Goal: Transaction & Acquisition: Book appointment/travel/reservation

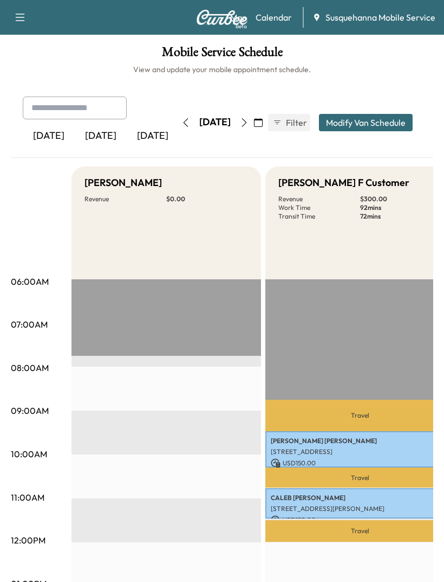
click at [24, 17] on icon "button" at bounding box center [20, 17] width 13 height 13
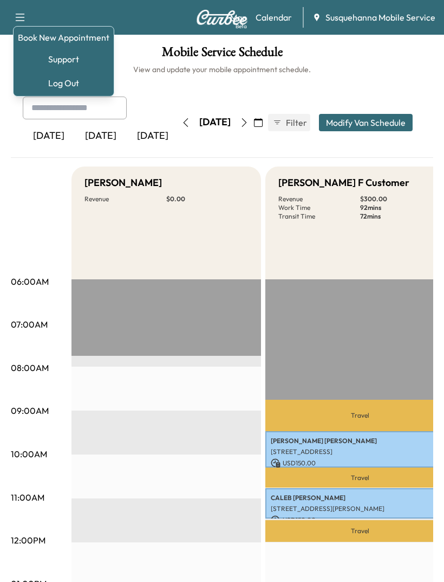
click at [82, 39] on link "Book New Appointment" at bounding box center [64, 37] width 92 height 13
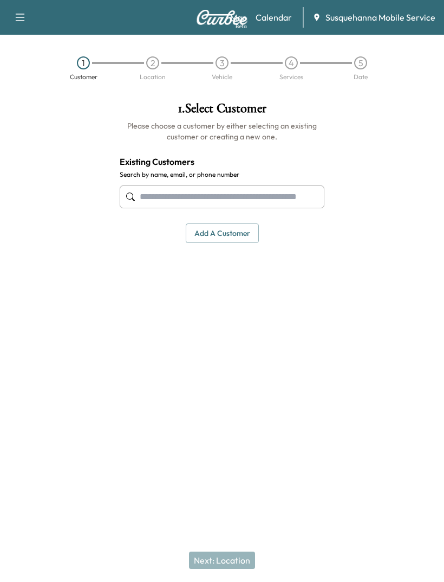
scroll to position [4, 0]
click at [216, 223] on button "Add a customer" at bounding box center [222, 233] width 73 height 20
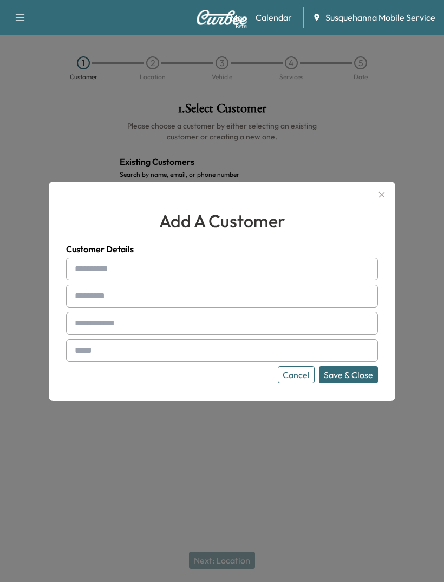
click at [98, 280] on input "text" at bounding box center [222, 268] width 312 height 23
type input "****"
click at [107, 307] on input "text" at bounding box center [222, 296] width 312 height 23
type input "*****"
click at [135, 334] on input "text" at bounding box center [222, 323] width 312 height 23
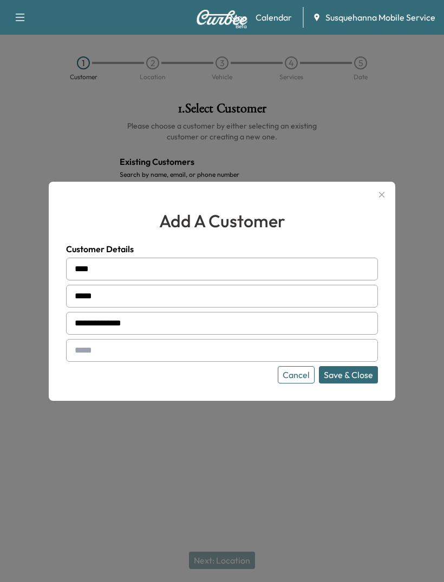
type input "**********"
click at [119, 362] on input "text" at bounding box center [222, 350] width 312 height 23
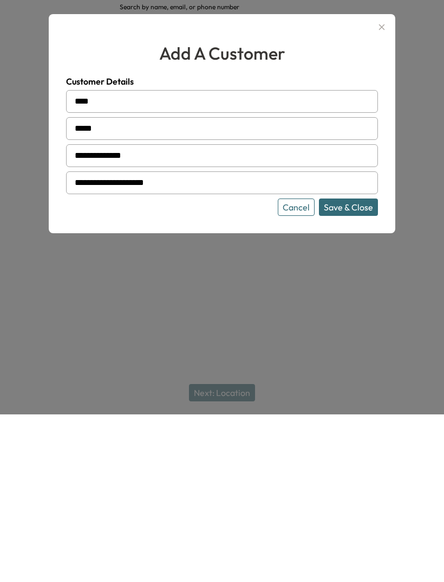
type input "**********"
click at [352, 366] on button "Save & Close" at bounding box center [348, 374] width 59 height 17
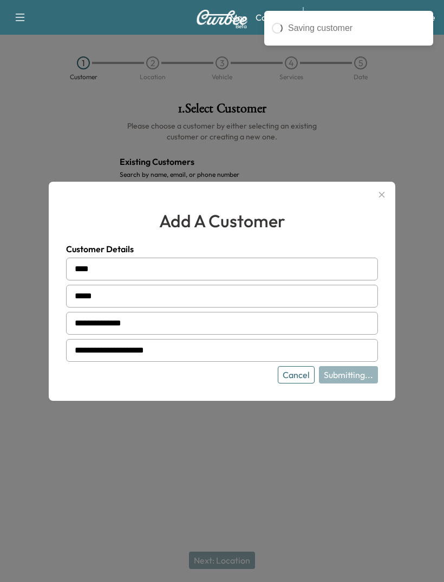
type input "**********"
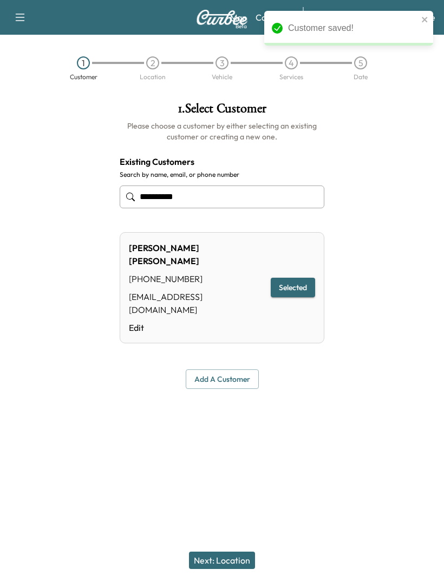
click at [216, 554] on button "Next: Location" at bounding box center [222, 559] width 66 height 17
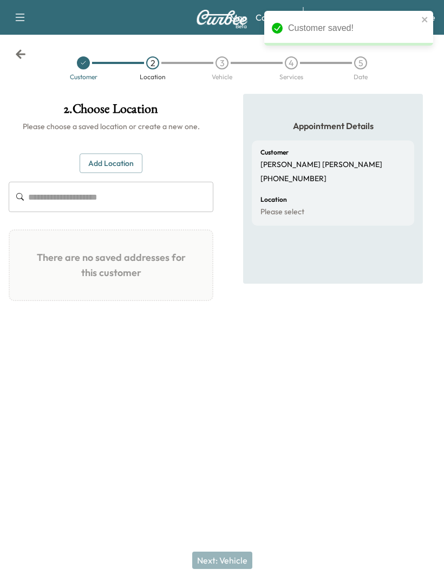
click at [82, 182] on input "text" at bounding box center [120, 197] width 185 height 30
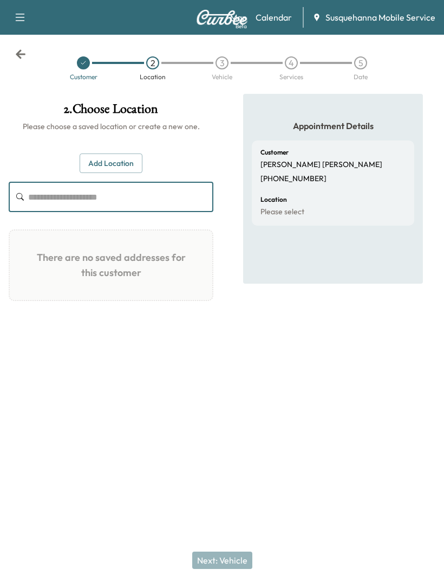
click at [100, 153] on button "Add Location" at bounding box center [111, 163] width 63 height 20
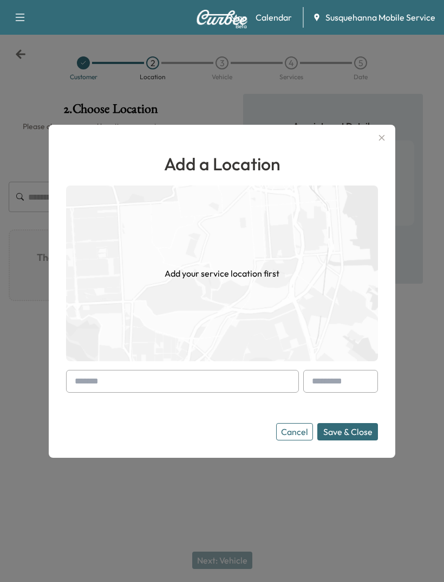
click at [198, 392] on input "text" at bounding box center [182, 381] width 233 height 23
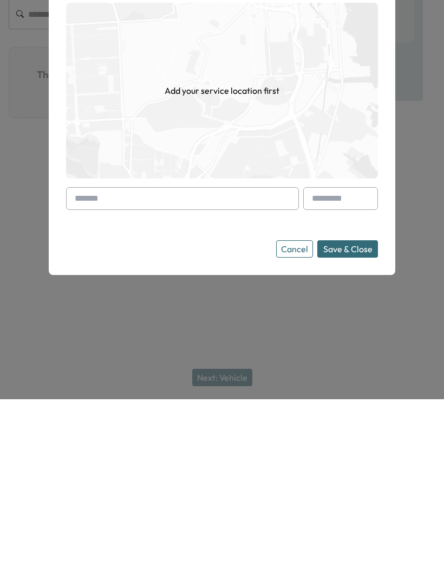
click at [126, 370] on input "text" at bounding box center [182, 381] width 233 height 23
paste input "**********"
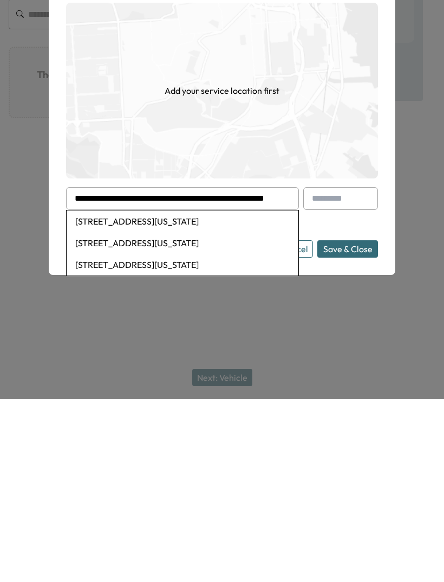
click at [173, 393] on li "[STREET_ADDRESS][US_STATE]" at bounding box center [183, 404] width 232 height 22
type input "**********"
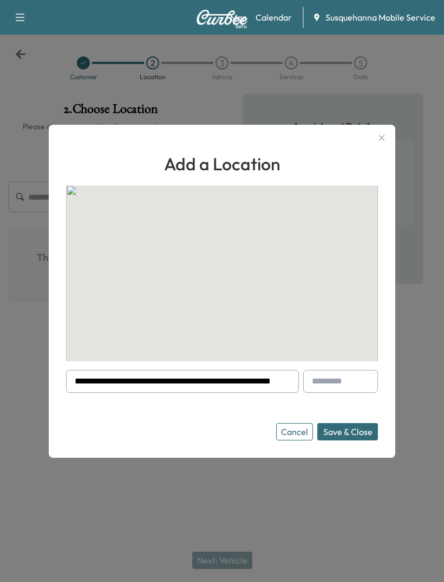
click at [352, 440] on button "Save & Close" at bounding box center [348, 431] width 61 height 17
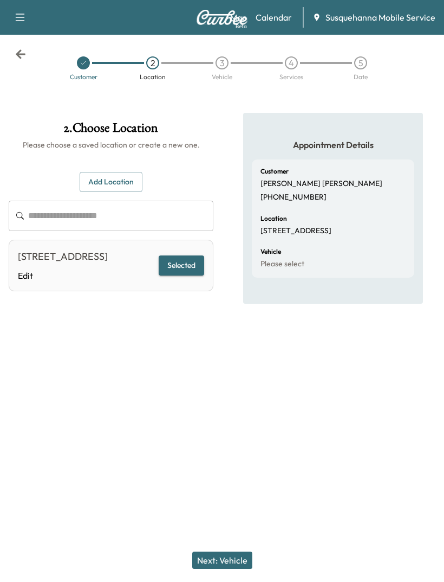
click at [215, 560] on button "Next: Vehicle" at bounding box center [222, 559] width 60 height 17
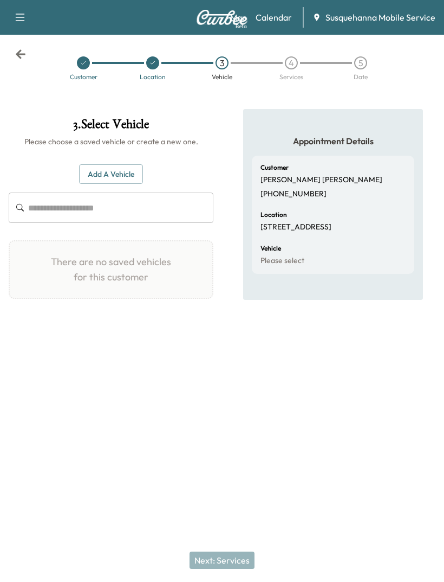
click at [104, 164] on button "Add a Vehicle" at bounding box center [111, 174] width 64 height 20
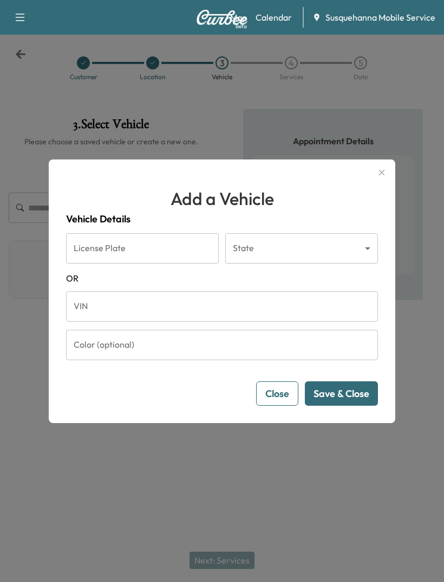
click at [105, 321] on input "VIN" at bounding box center [222, 306] width 312 height 30
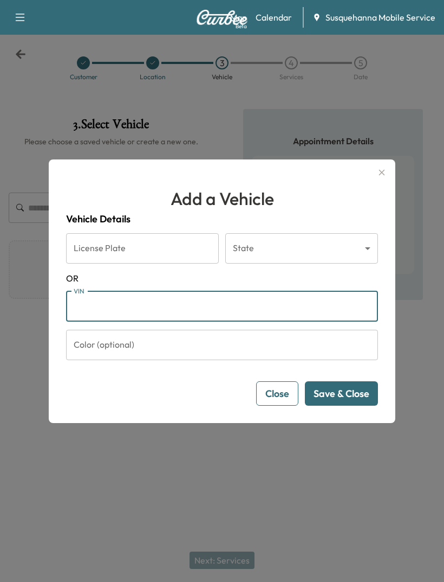
click at [101, 321] on input "VIN" at bounding box center [222, 306] width 312 height 30
paste input "**********"
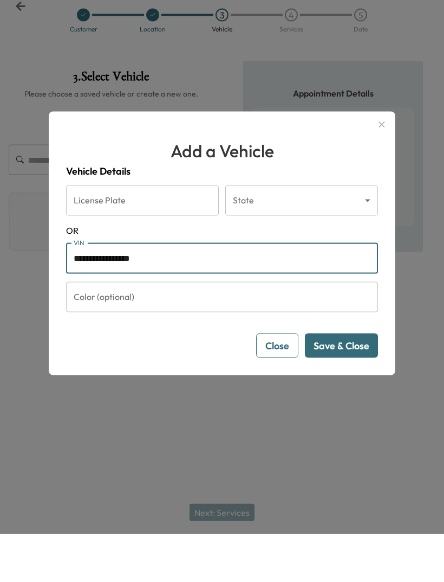
type input "**********"
click at [136, 330] on input "Color (optional)" at bounding box center [222, 345] width 312 height 30
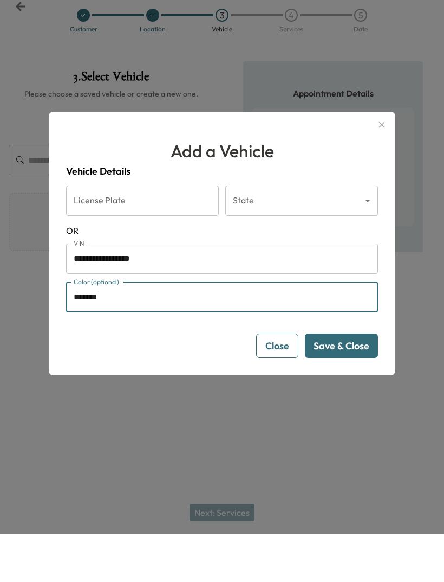
type input "******"
click at [254, 218] on body "**********" at bounding box center [222, 291] width 444 height 582
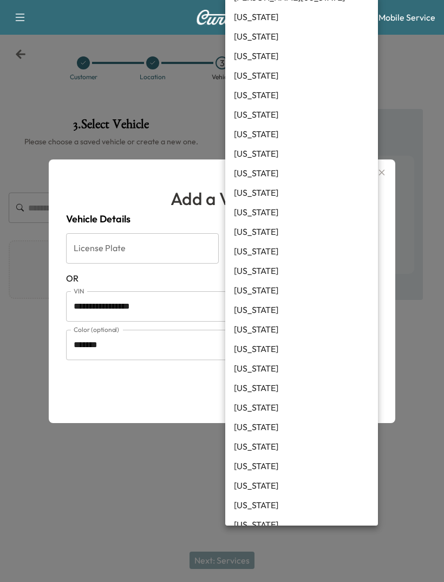
scroll to position [499, 0]
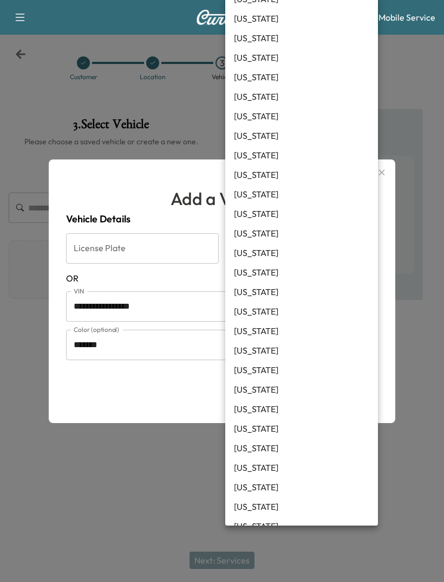
click at [259, 385] on li "[US_STATE]" at bounding box center [301, 389] width 153 height 20
type input "**"
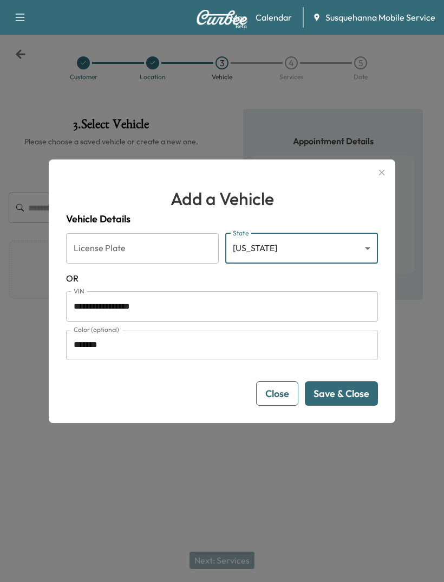
click at [117, 263] on div "License Plate License Plate" at bounding box center [142, 248] width 153 height 30
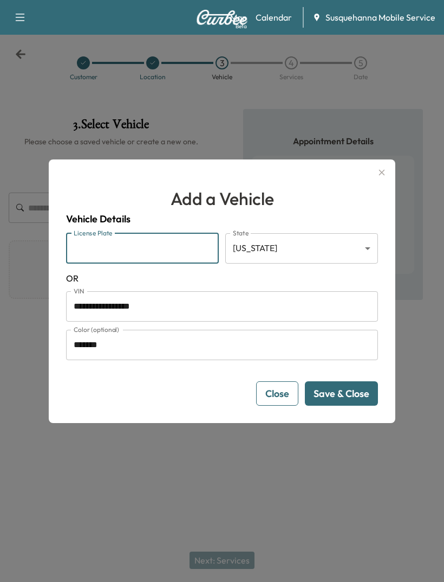
click at [132, 263] on input "License Plate" at bounding box center [142, 248] width 153 height 30
type input "*******"
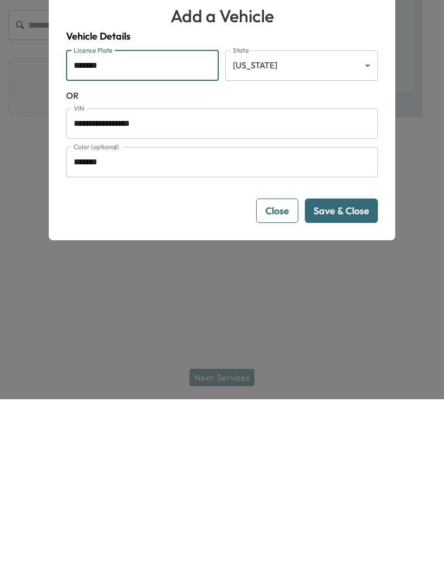
click at [351, 381] on button "Save & Close" at bounding box center [341, 393] width 73 height 24
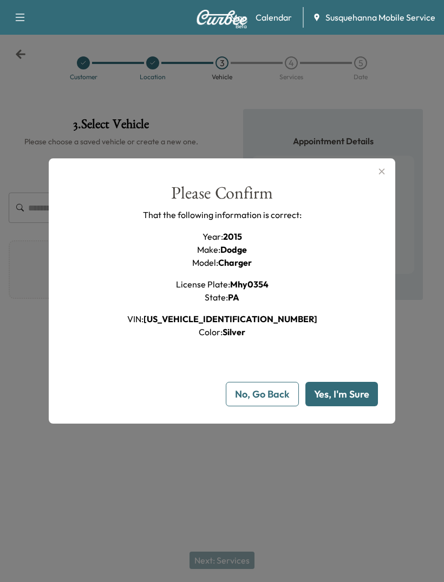
click at [349, 406] on button "Yes, I'm Sure" at bounding box center [342, 394] width 73 height 24
type input "**"
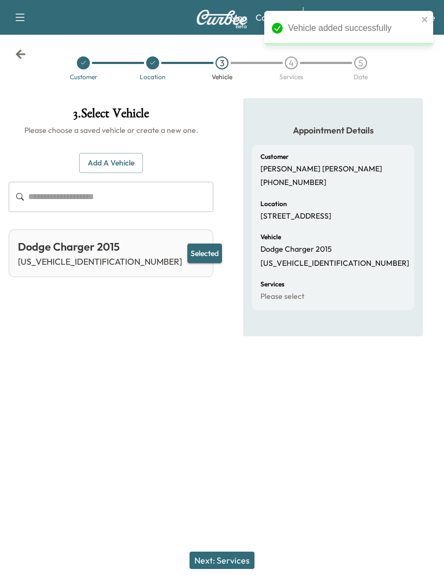
click at [228, 554] on button "Next: Services" at bounding box center [222, 559] width 65 height 17
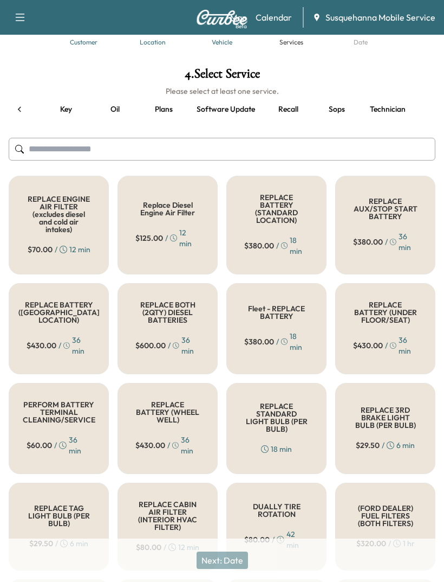
scroll to position [0, 196]
click at [293, 109] on button "Recall" at bounding box center [288, 109] width 49 height 26
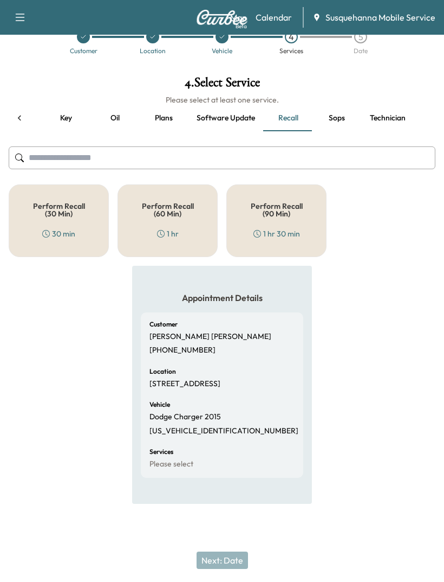
click at [177, 205] on h5 "Perform Recall (60 Min)" at bounding box center [168, 209] width 65 height 15
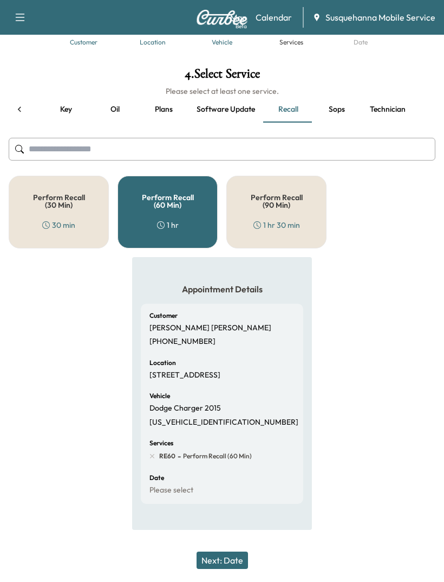
click at [220, 551] on button "Next: Date" at bounding box center [222, 559] width 51 height 17
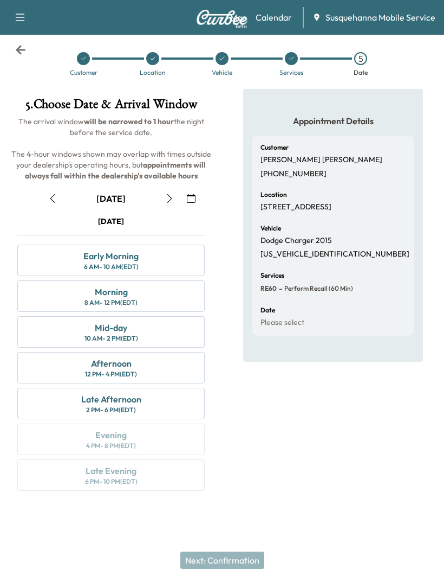
click at [171, 190] on button "button" at bounding box center [169, 198] width 18 height 17
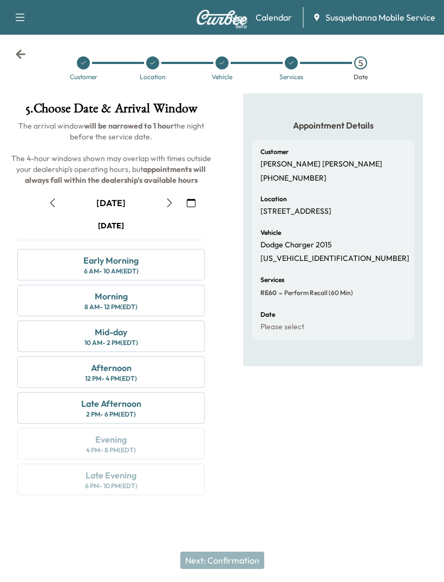
click at [156, 439] on div "[DATE] Early Morning 6 AM - 10 AM (EDT) Morning 8 AM - 12 PM (EDT) Mid-day 10 A…" at bounding box center [111, 359] width 205 height 279
click at [153, 439] on div "[DATE] Early Morning 6 AM - 10 AM (EDT) Morning 8 AM - 12 PM (EDT) Mid-day 10 A…" at bounding box center [111, 359] width 205 height 279
click at [169, 210] on button "button" at bounding box center [169, 202] width 18 height 17
click at [50, 210] on button "button" at bounding box center [52, 202] width 18 height 17
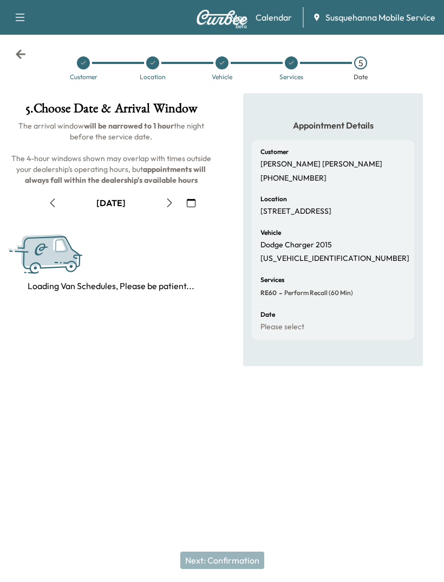
click at [199, 207] on button "button" at bounding box center [191, 202] width 18 height 17
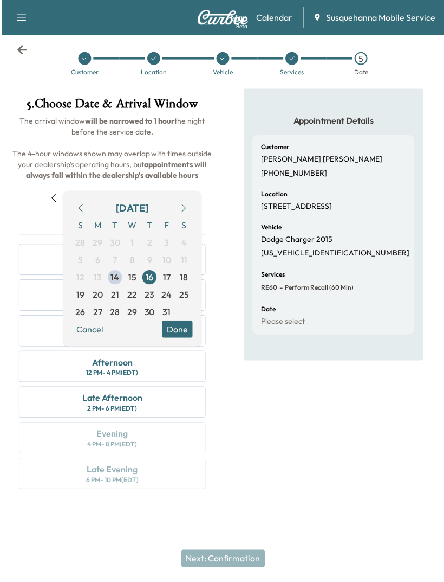
scroll to position [21, 0]
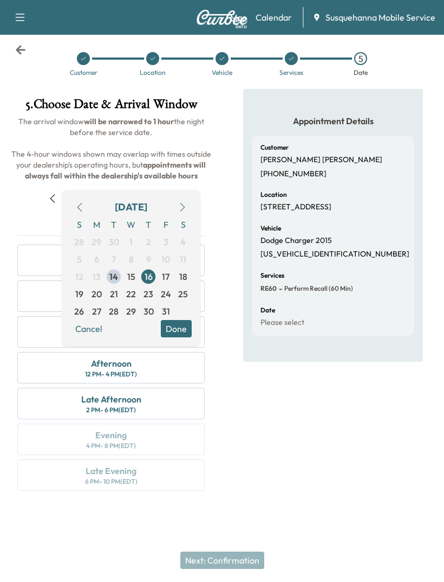
click at [135, 278] on span "15" at bounding box center [131, 276] width 8 height 13
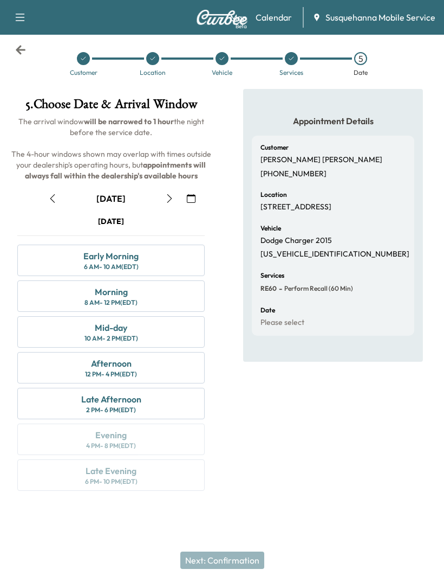
click at [127, 285] on div "Morning" at bounding box center [111, 291] width 33 height 13
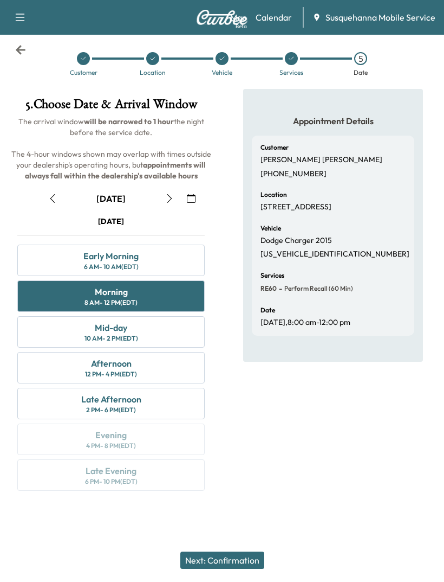
click at [242, 559] on button "Next: Confirmation" at bounding box center [223, 559] width 84 height 17
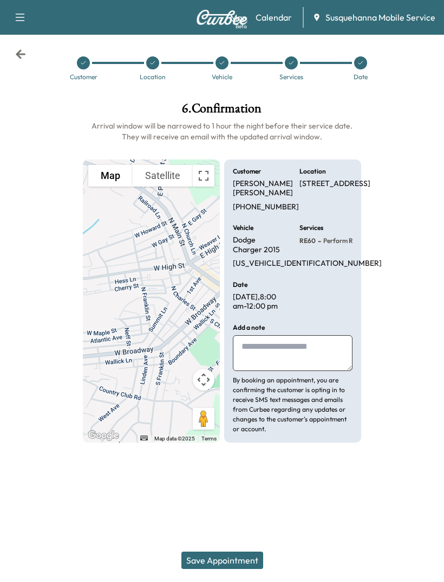
click at [302, 335] on textarea at bounding box center [293, 353] width 120 height 36
click at [402, 223] on div at bounding box center [407, 272] width 74 height 358
click at [247, 557] on button "Save Appointment" at bounding box center [223, 559] width 82 height 17
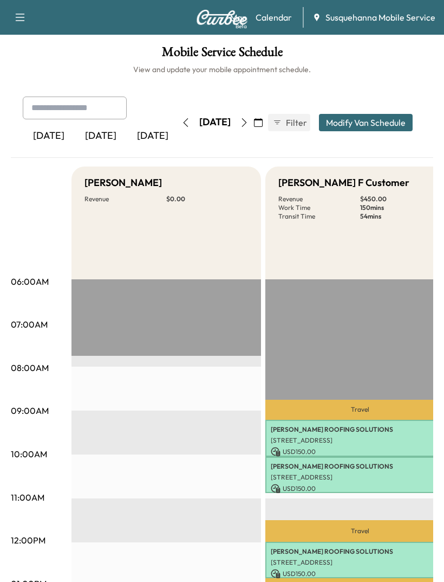
click at [22, 18] on icon "button" at bounding box center [20, 17] width 13 height 13
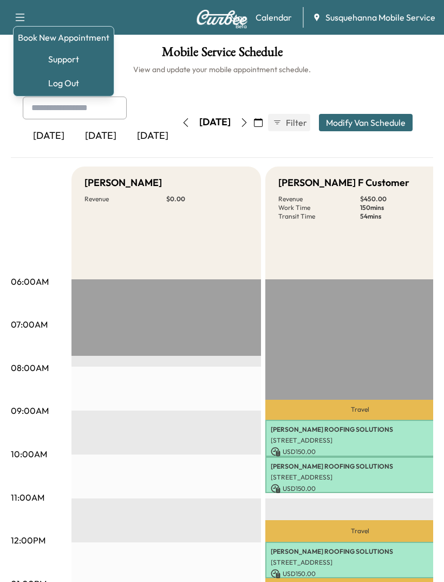
click at [58, 40] on link "Book New Appointment" at bounding box center [64, 37] width 92 height 13
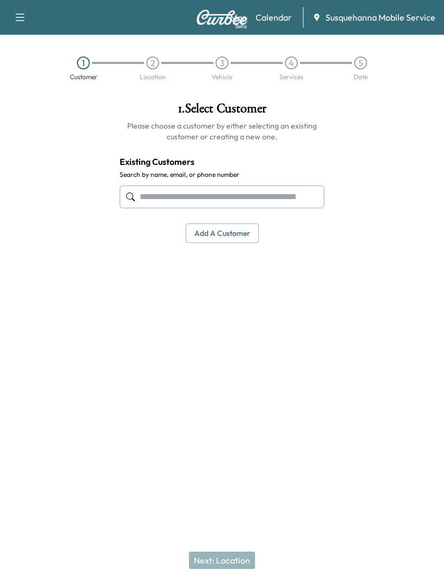
click at [206, 193] on input "text" at bounding box center [222, 196] width 205 height 23
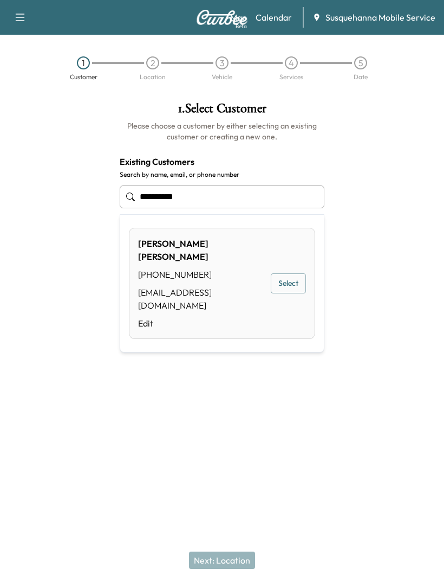
click at [200, 268] on div "[PHONE_NUMBER]" at bounding box center [201, 274] width 127 height 13
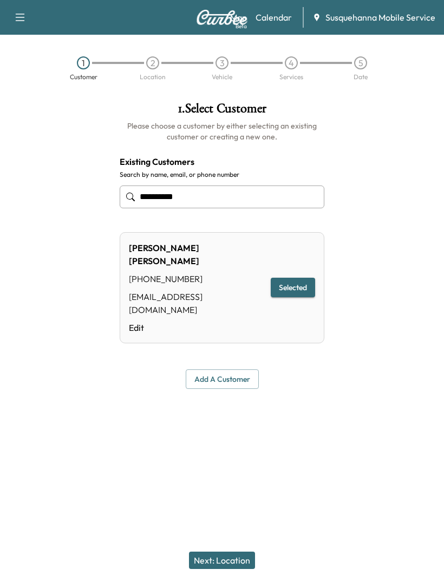
type input "**********"
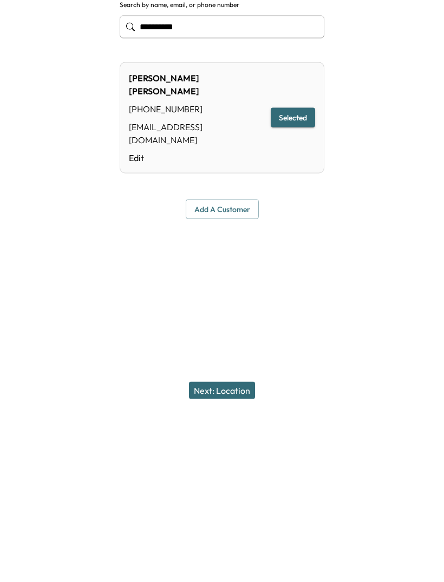
scroll to position [35, 0]
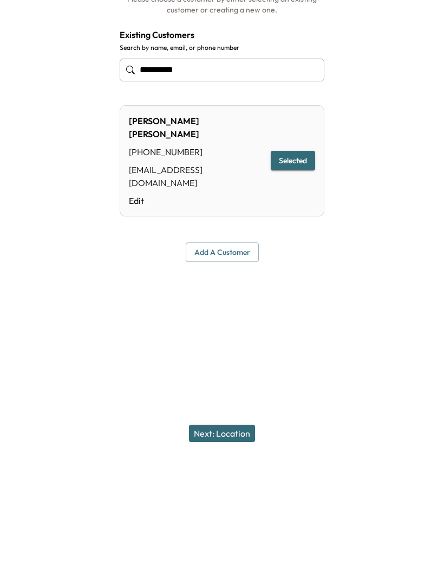
click at [211, 551] on button "Next: Location" at bounding box center [222, 559] width 66 height 17
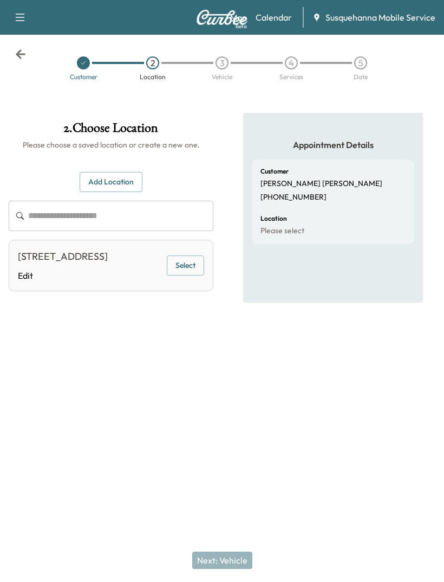
click at [77, 249] on div "[STREET_ADDRESS]" at bounding box center [63, 256] width 90 height 15
click at [198, 255] on button "Select" at bounding box center [185, 265] width 37 height 20
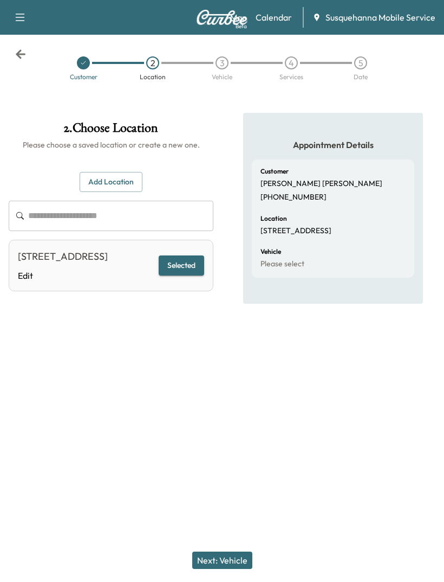
click at [216, 565] on button "Next: Vehicle" at bounding box center [222, 559] width 60 height 17
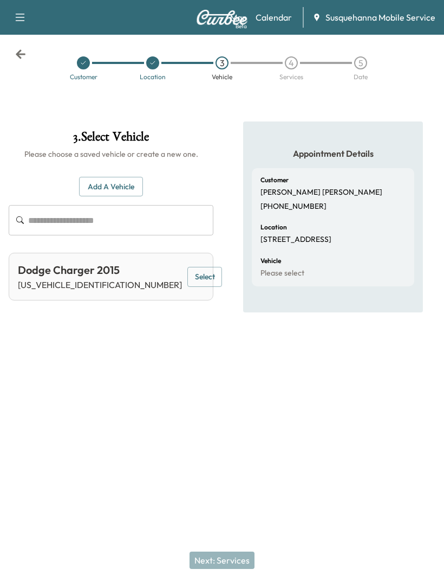
click at [194, 267] on button "Select" at bounding box center [205, 277] width 35 height 20
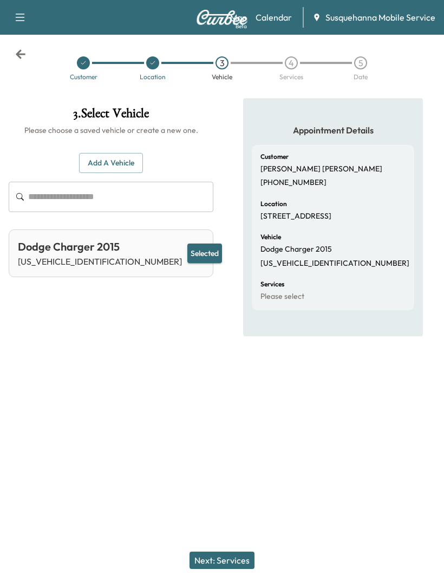
click at [197, 548] on div "Next: Services" at bounding box center [222, 559] width 444 height 43
click at [211, 563] on button "Next: Services" at bounding box center [222, 559] width 65 height 17
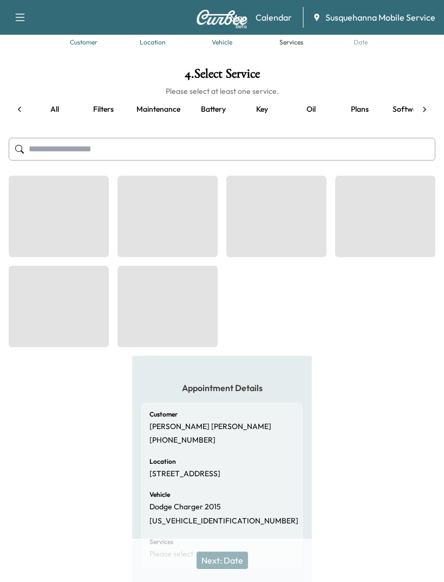
scroll to position [0, 94]
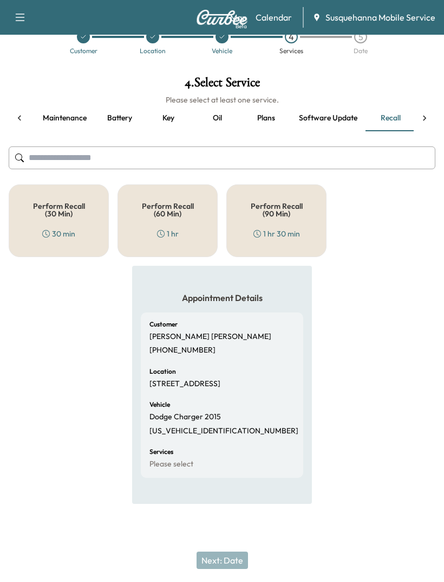
click at [170, 210] on div "Perform Recall (60 Min) 1 hr" at bounding box center [168, 220] width 100 height 73
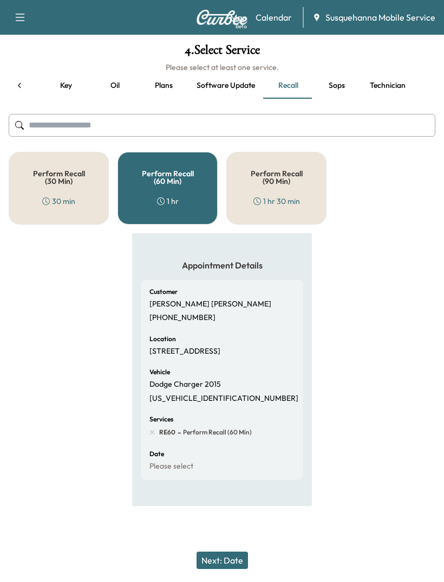
scroll to position [0, 196]
click at [272, 12] on link "Calendar" at bounding box center [274, 17] width 36 height 13
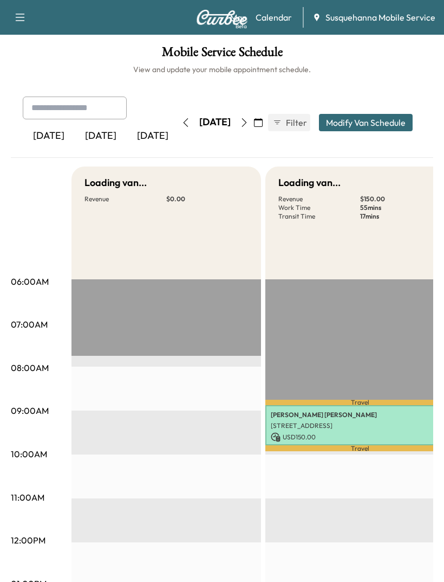
click at [254, 122] on button "button" at bounding box center [244, 122] width 18 height 17
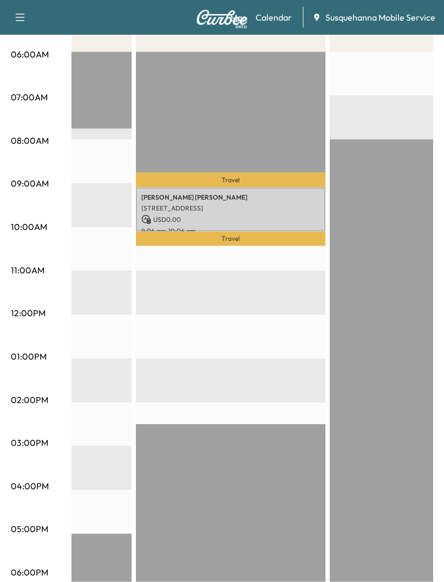
scroll to position [228, 0]
click at [165, 208] on p "[STREET_ADDRESS]" at bounding box center [230, 207] width 179 height 9
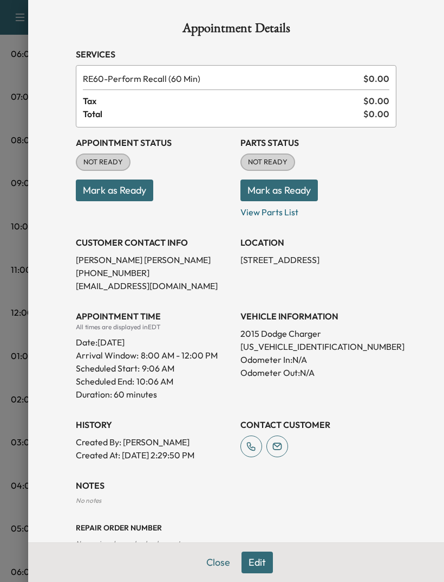
click at [402, 300] on div "Appointment Details Services RE60 - Perform Recall (60 Min) $ 0.00 Tax $ 0.00 T…" at bounding box center [236, 285] width 347 height 570
click at [215, 562] on button "Close" at bounding box center [218, 562] width 38 height 22
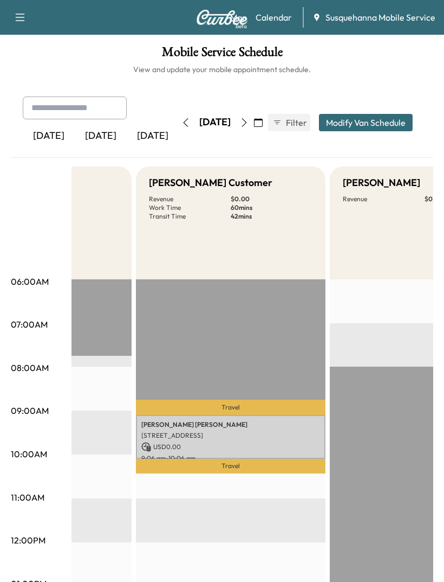
click at [18, 22] on icon "button" at bounding box center [20, 17] width 13 height 13
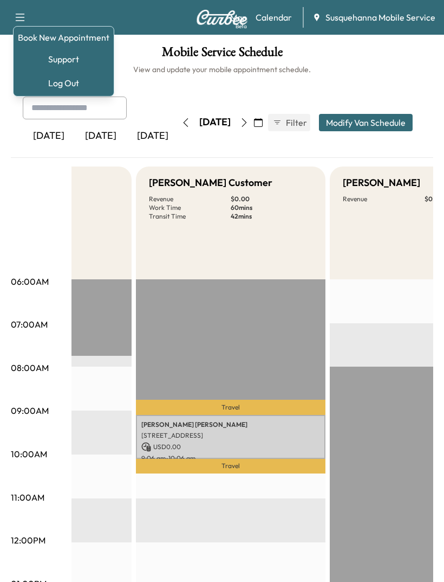
click at [30, 160] on div "[DATE] [DATE] [DATE] [DATE] October 2025 S M T W T F S 28 29 30 1 2 3 4 5 6 7 8…" at bounding box center [222, 537] width 423 height 883
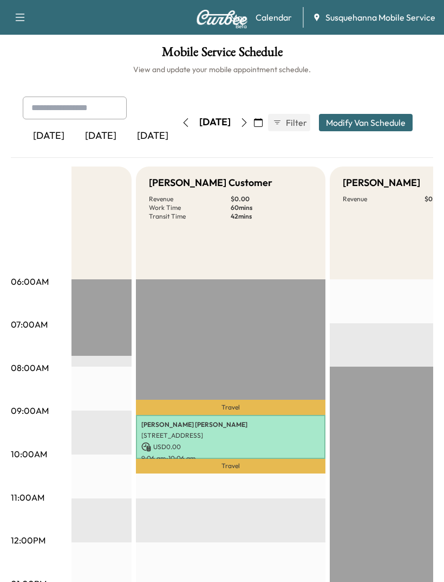
click at [9, 18] on button "button" at bounding box center [20, 17] width 23 height 17
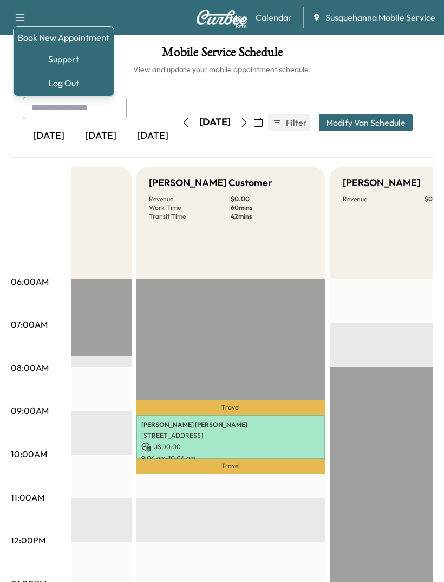
click at [68, 104] on input "text" at bounding box center [75, 107] width 104 height 23
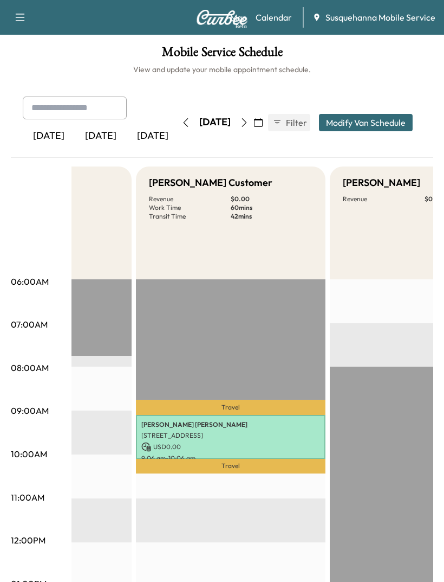
click at [14, 16] on icon "button" at bounding box center [20, 17] width 13 height 13
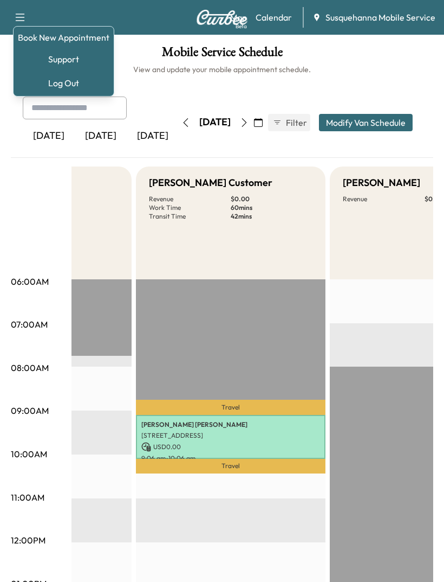
click at [39, 33] on link "Book New Appointment" at bounding box center [64, 37] width 92 height 13
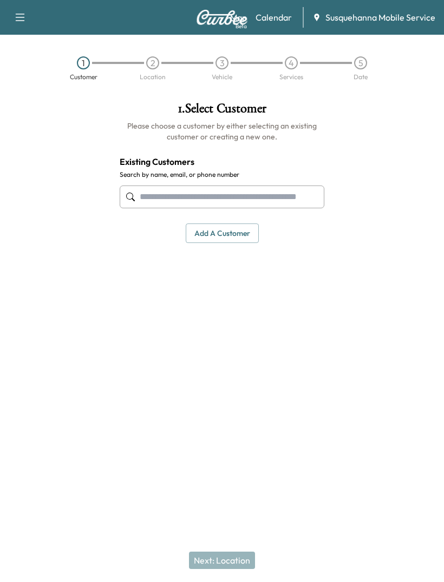
click at [158, 189] on input "text" at bounding box center [222, 196] width 205 height 23
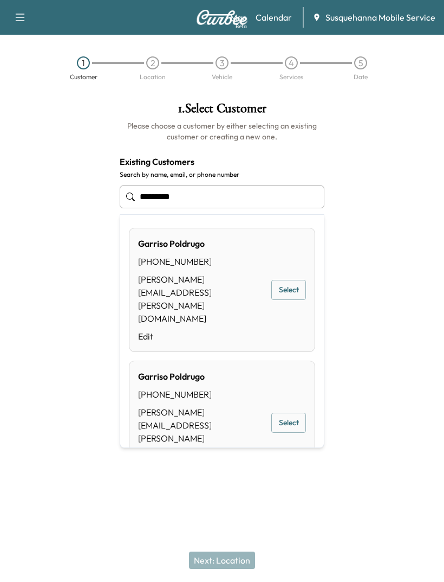
type input "********"
click at [20, 14] on icon "button" at bounding box center [20, 17] width 13 height 13
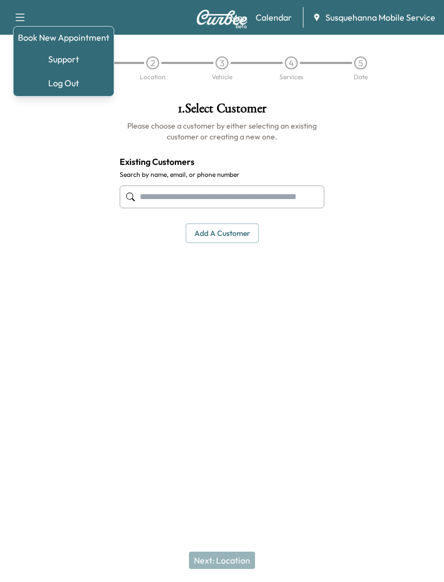
click at [80, 199] on div at bounding box center [55, 217] width 111 height 248
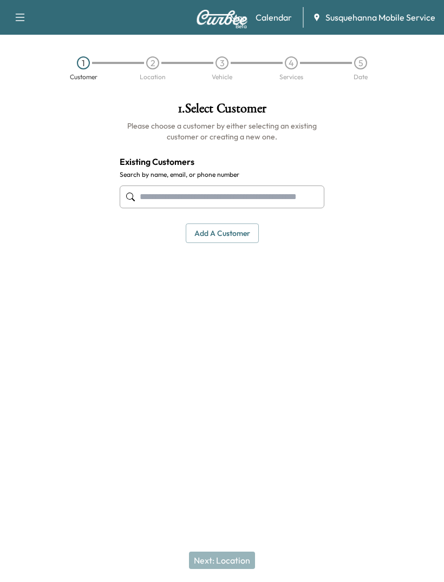
click at [162, 190] on input "text" at bounding box center [222, 196] width 205 height 23
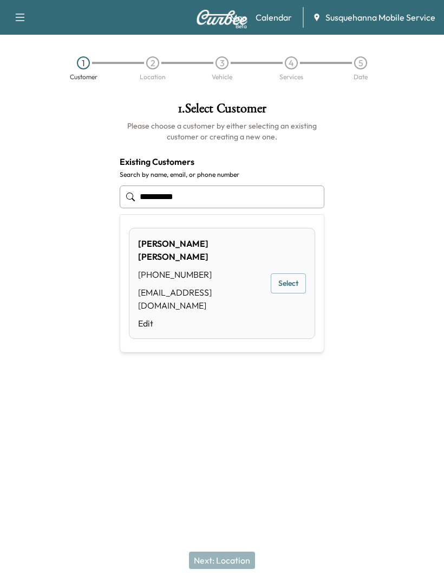
click at [171, 286] on div "[EMAIL_ADDRESS][DOMAIN_NAME]" at bounding box center [201, 299] width 127 height 26
type input "**********"
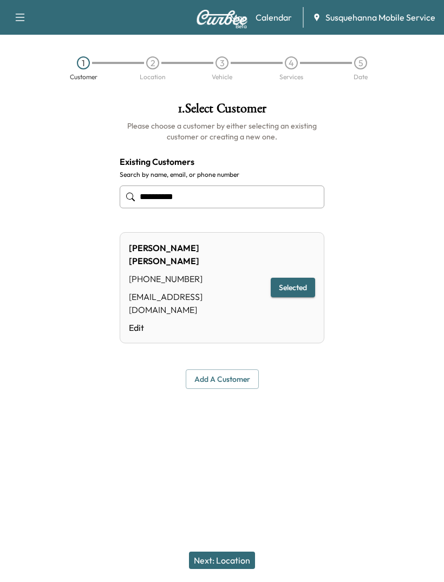
click at [278, 23] on link "Calendar" at bounding box center [274, 17] width 36 height 13
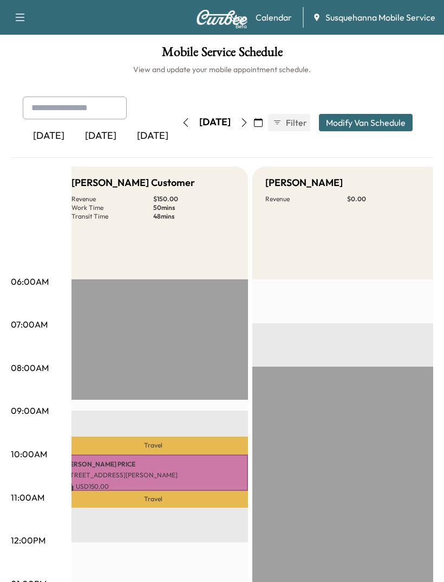
scroll to position [0, 1199]
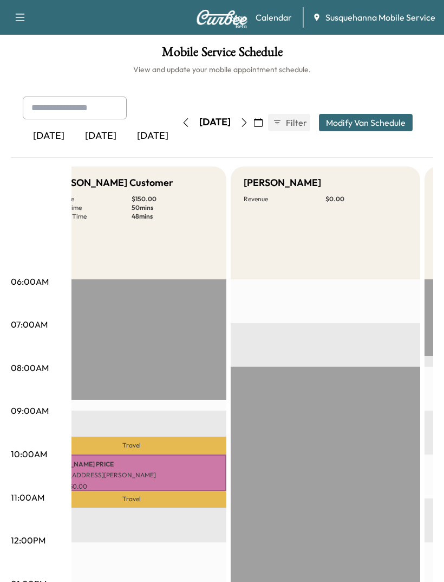
click at [254, 118] on button "button" at bounding box center [244, 122] width 18 height 17
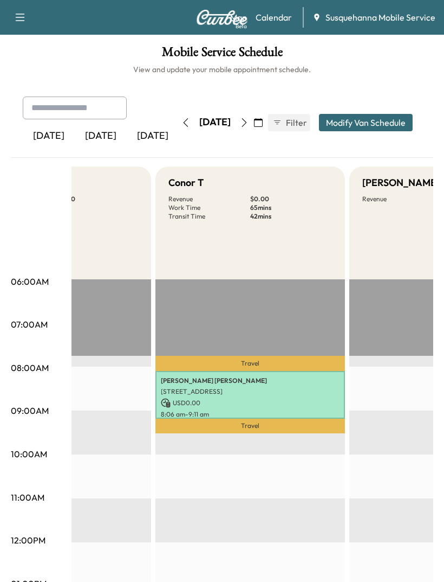
click at [28, 14] on button "button" at bounding box center [20, 17] width 23 height 17
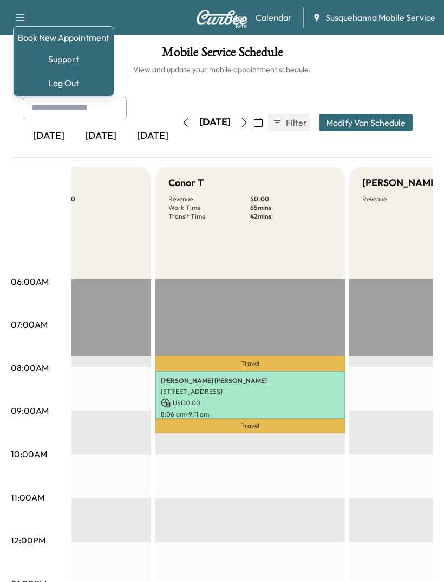
click at [132, 50] on h1 "Mobile Service Schedule" at bounding box center [222, 55] width 423 height 18
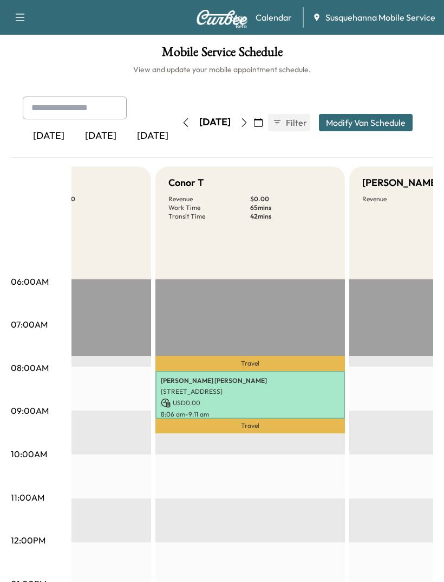
click at [254, 122] on button "button" at bounding box center [244, 122] width 18 height 17
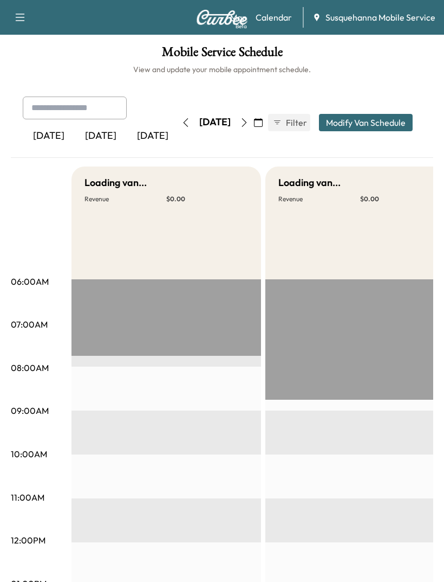
click at [300, 114] on button "Filter" at bounding box center [289, 122] width 42 height 17
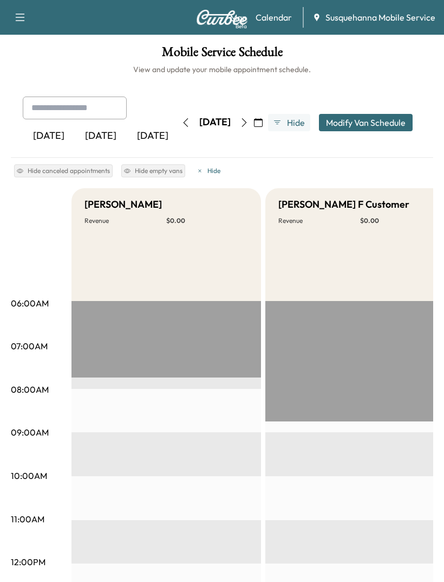
click at [302, 120] on span "Hide" at bounding box center [296, 122] width 20 height 13
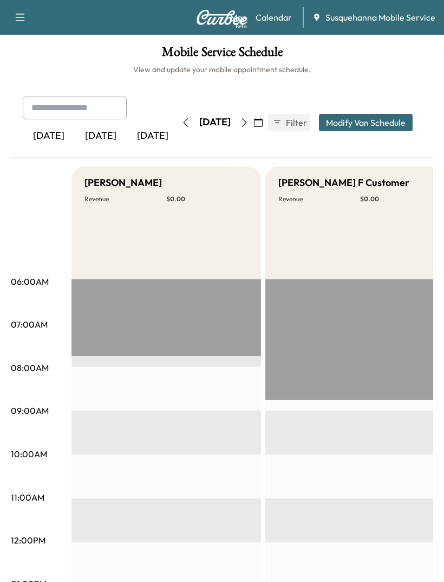
click at [303, 123] on span "Filter" at bounding box center [296, 122] width 20 height 13
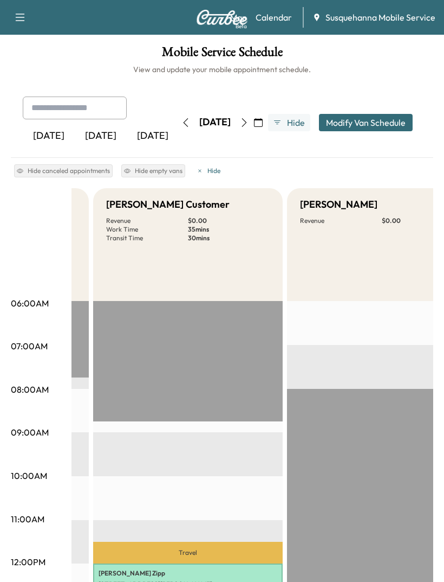
scroll to position [0, 2292]
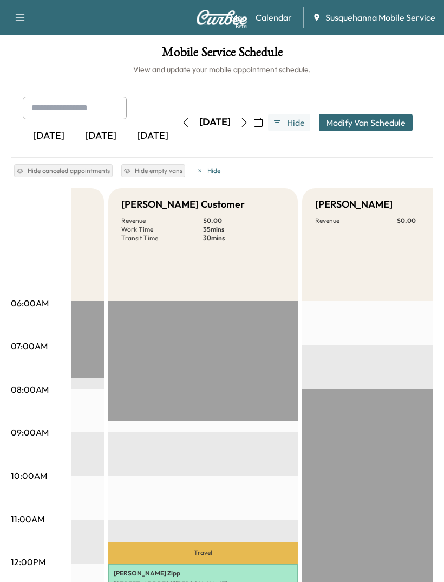
click at [299, 120] on span "Hide" at bounding box center [296, 122] width 20 height 13
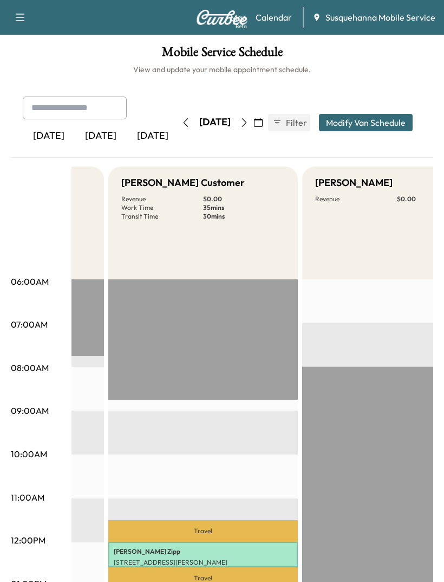
click at [302, 118] on span "Filter" at bounding box center [296, 122] width 20 height 13
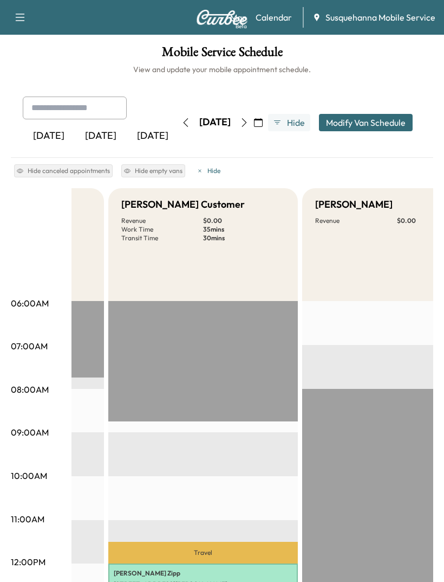
click at [305, 118] on span "Hide" at bounding box center [296, 122] width 20 height 13
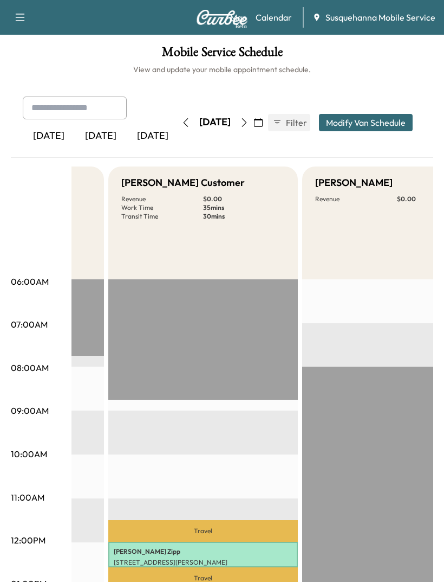
click at [303, 118] on span "Filter" at bounding box center [296, 122] width 20 height 13
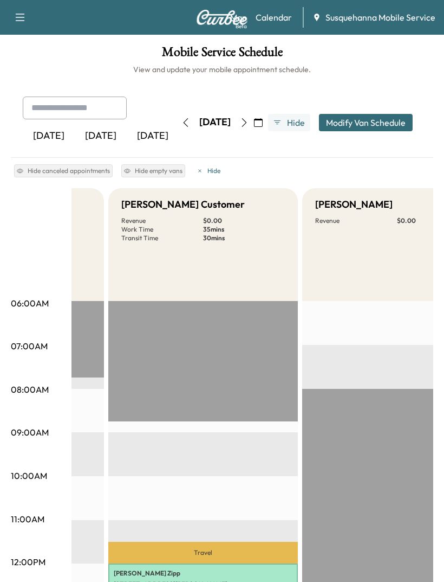
click at [303, 118] on span "Hide" at bounding box center [296, 122] width 20 height 13
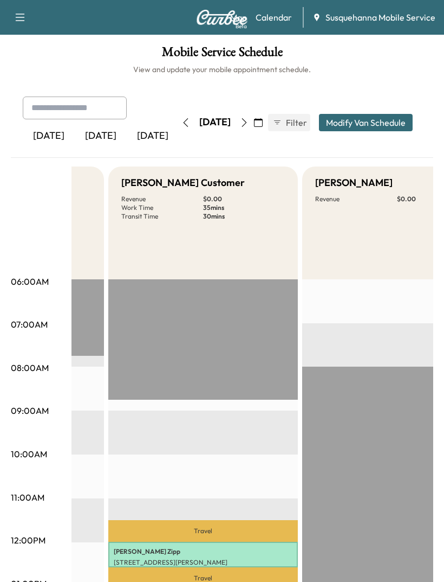
click at [302, 119] on span "Filter" at bounding box center [296, 122] width 20 height 13
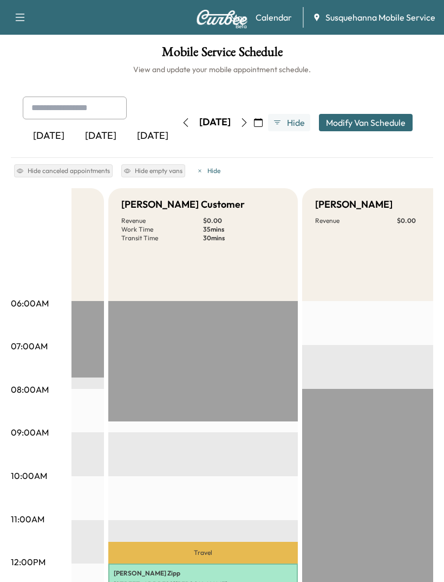
click at [301, 118] on span "Hide" at bounding box center [296, 122] width 20 height 13
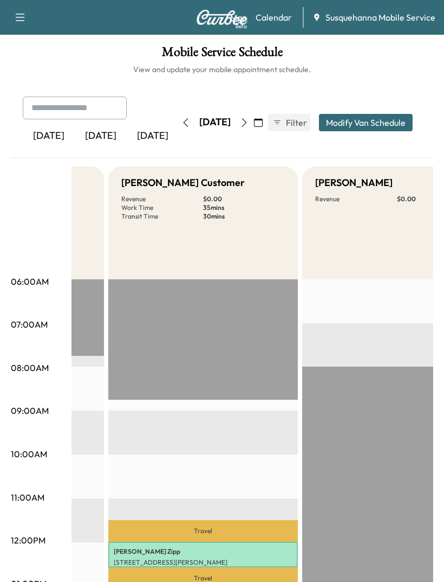
click at [306, 121] on span "Filter" at bounding box center [296, 122] width 20 height 13
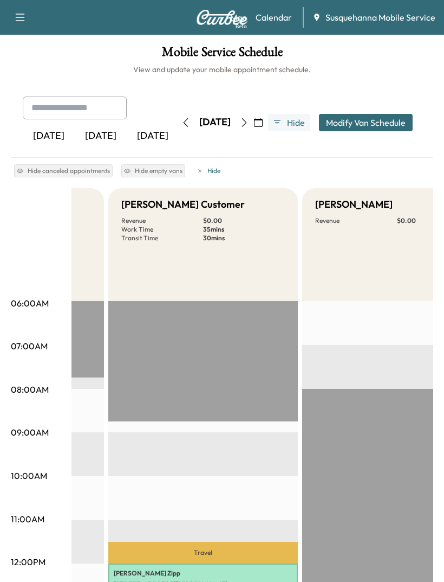
click at [303, 122] on span "Hide" at bounding box center [296, 122] width 20 height 13
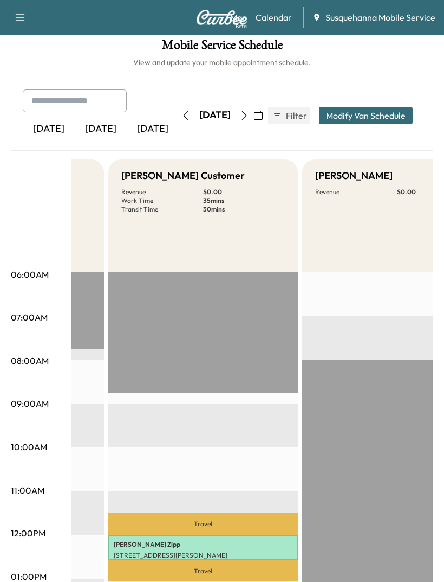
scroll to position [8, 0]
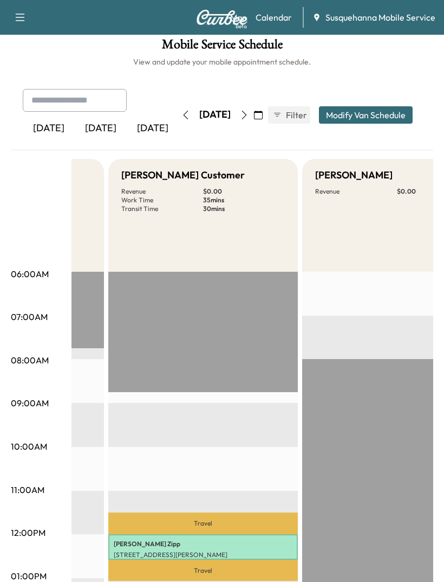
click at [304, 112] on span "Filter" at bounding box center [296, 114] width 20 height 13
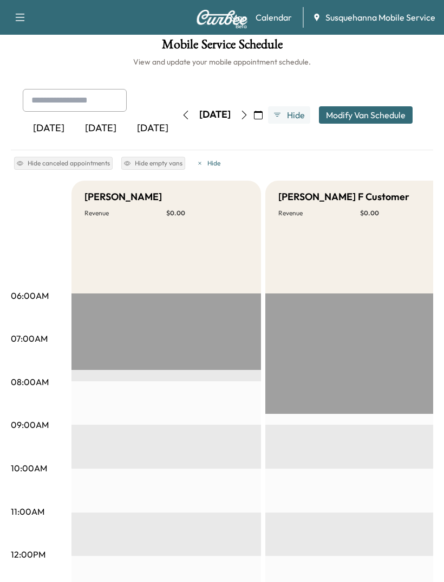
scroll to position [0, 0]
click at [139, 161] on button "Hide empty vans" at bounding box center [153, 163] width 64 height 13
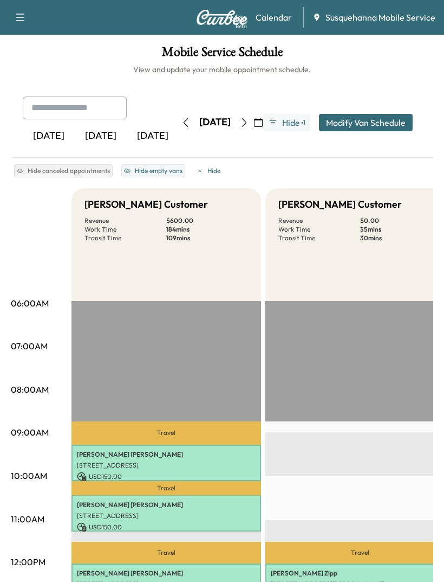
click at [182, 118] on icon "button" at bounding box center [186, 122] width 9 height 9
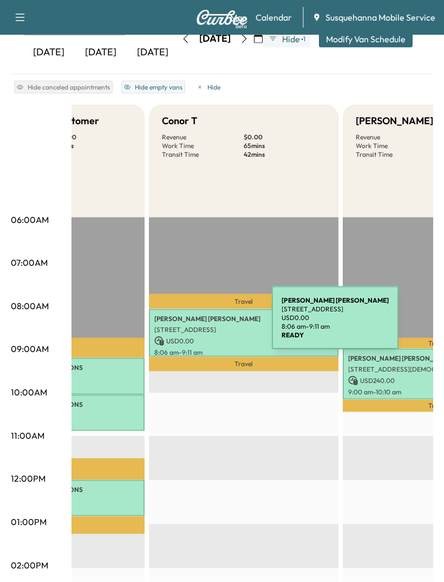
scroll to position [84, 0]
click at [191, 325] on p "[STREET_ADDRESS]" at bounding box center [243, 329] width 179 height 9
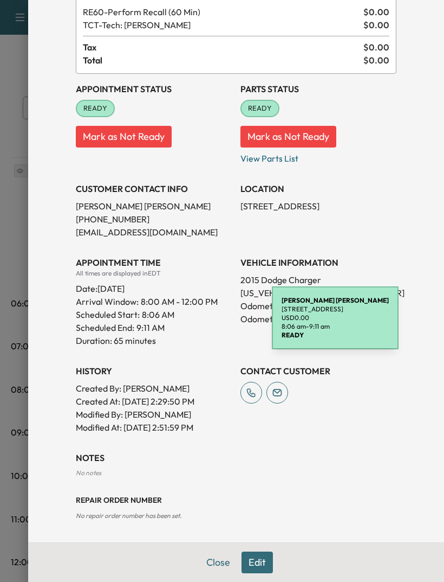
scroll to position [67, 0]
click at [218, 562] on button "Close" at bounding box center [218, 562] width 38 height 22
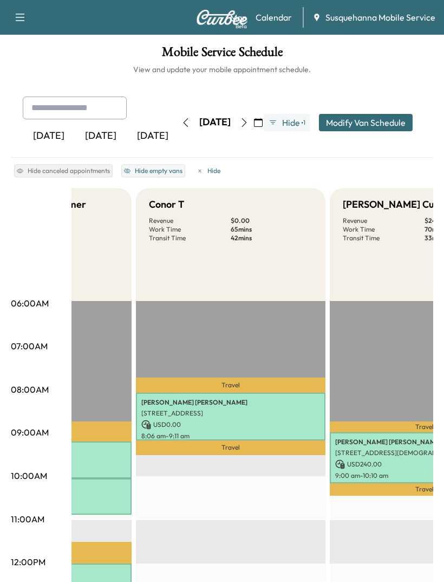
scroll to position [0, 130]
click at [24, 22] on icon "button" at bounding box center [20, 17] width 13 height 13
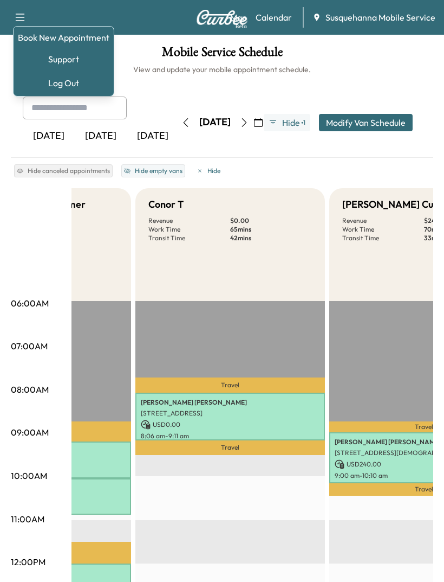
click at [46, 37] on link "Book New Appointment" at bounding box center [64, 37] width 92 height 13
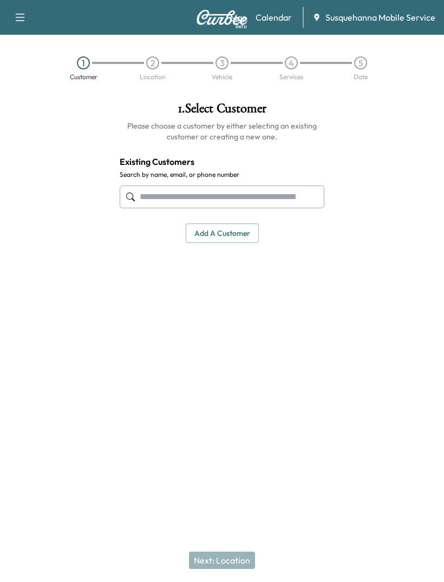
click at [192, 199] on input "text" at bounding box center [222, 196] width 205 height 23
type input "*"
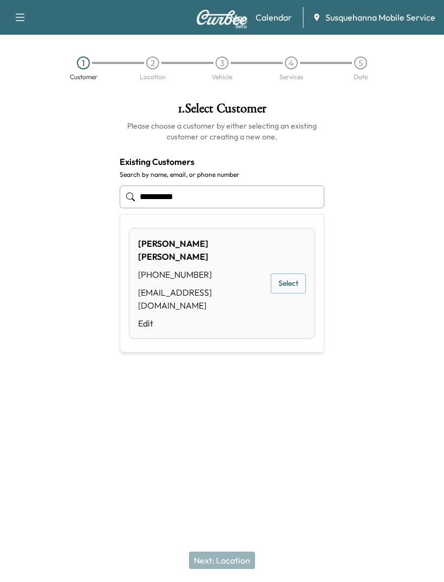
click at [171, 286] on div "[EMAIL_ADDRESS][DOMAIN_NAME]" at bounding box center [201, 299] width 127 height 26
type input "**********"
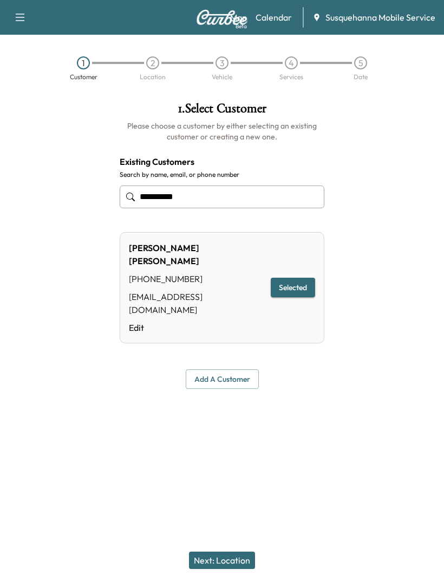
click at [284, 278] on button "Selected" at bounding box center [293, 288] width 44 height 20
click at [221, 557] on button "Next: Location" at bounding box center [222, 559] width 66 height 17
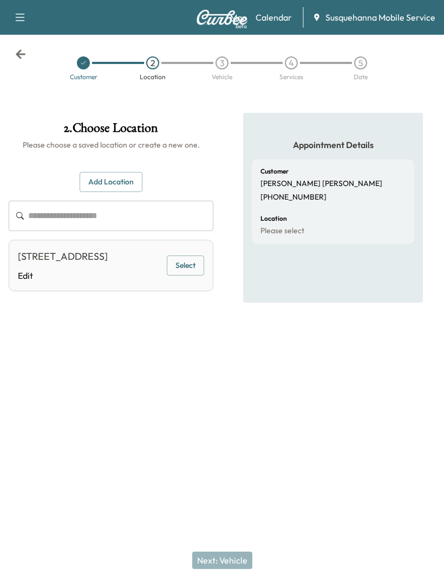
click at [97, 262] on div "[STREET_ADDRESS]" at bounding box center [63, 256] width 90 height 15
click at [183, 274] on button "Select" at bounding box center [185, 265] width 37 height 20
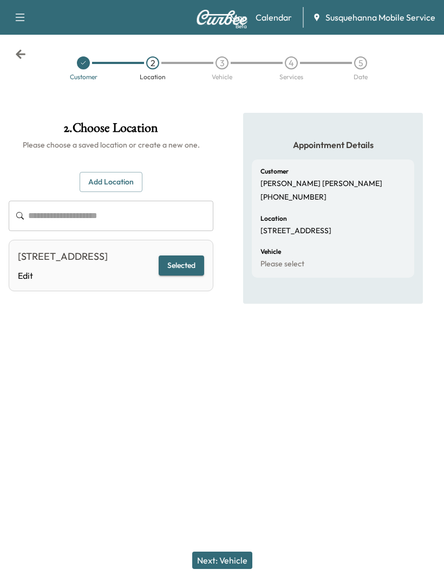
click at [220, 556] on button "Next: Vehicle" at bounding box center [222, 559] width 60 height 17
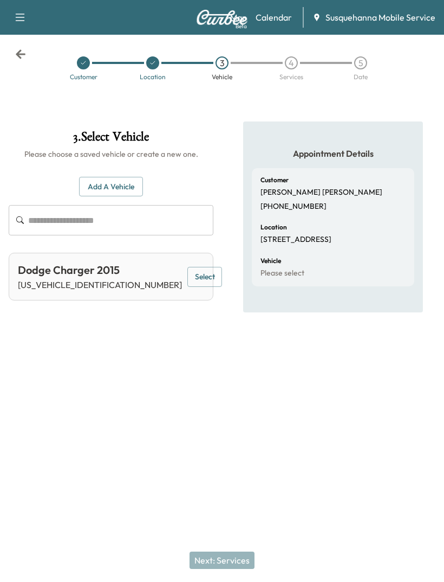
click at [188, 286] on button "Select" at bounding box center [205, 277] width 35 height 20
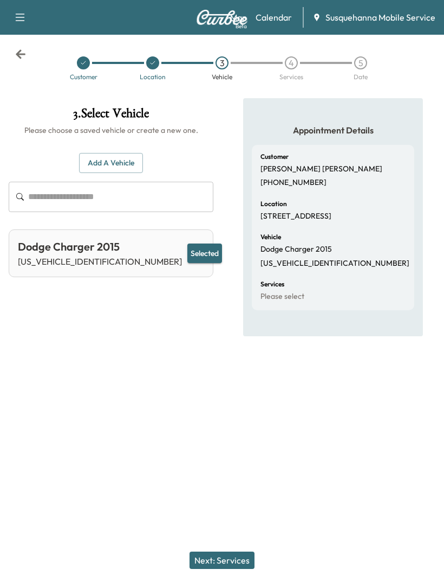
click at [207, 554] on button "Next: Services" at bounding box center [222, 559] width 65 height 17
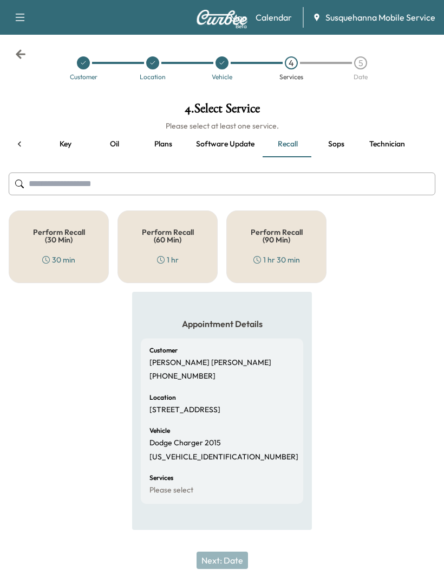
scroll to position [0, 196]
click at [153, 255] on div "Perform Recall (60 Min) 1 hr" at bounding box center [168, 246] width 100 height 73
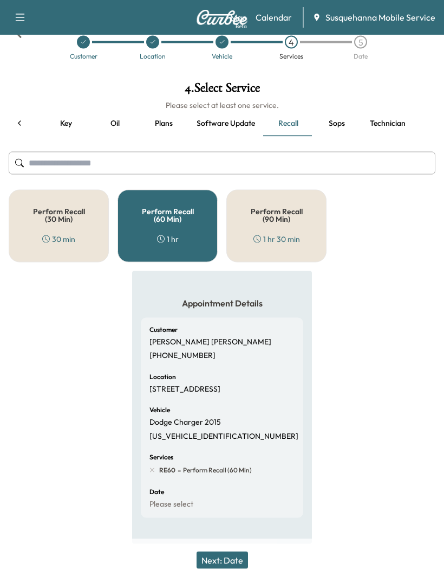
scroll to position [24, 0]
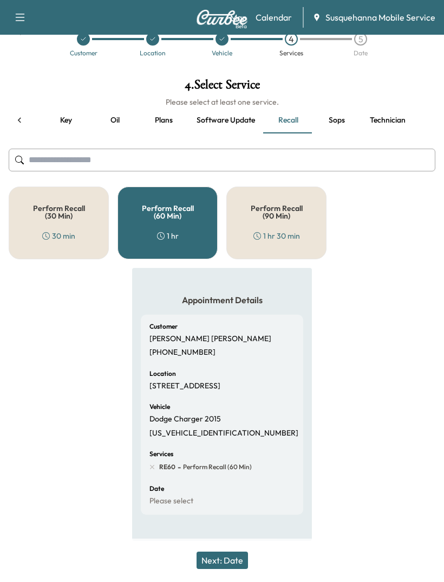
click at [237, 569] on button "Next: Date" at bounding box center [222, 559] width 51 height 17
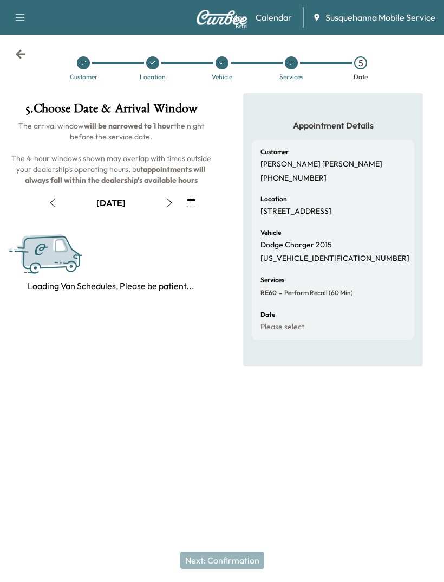
click at [160, 203] on button "button" at bounding box center [169, 202] width 18 height 17
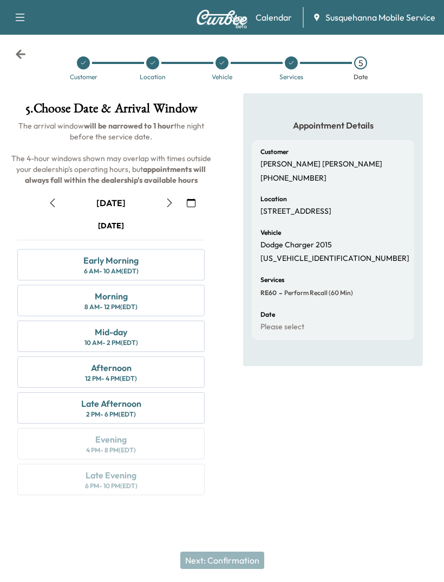
click at [172, 200] on icon "button" at bounding box center [169, 202] width 9 height 9
click at [16, 54] on icon at bounding box center [21, 53] width 10 height 9
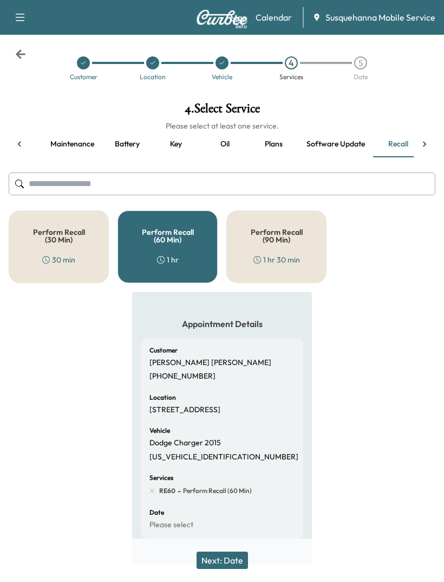
scroll to position [0, 94]
click at [22, 55] on icon at bounding box center [20, 54] width 11 height 11
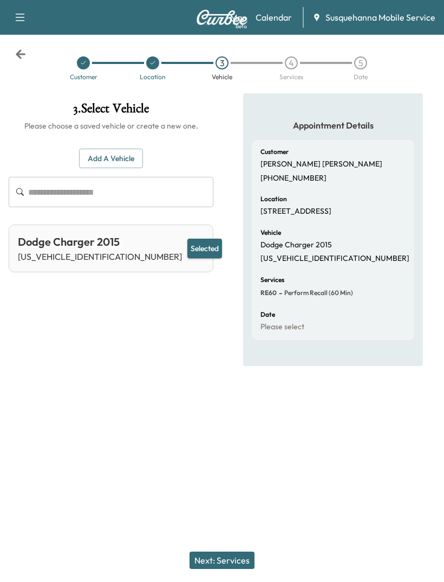
click at [18, 55] on icon at bounding box center [21, 53] width 10 height 9
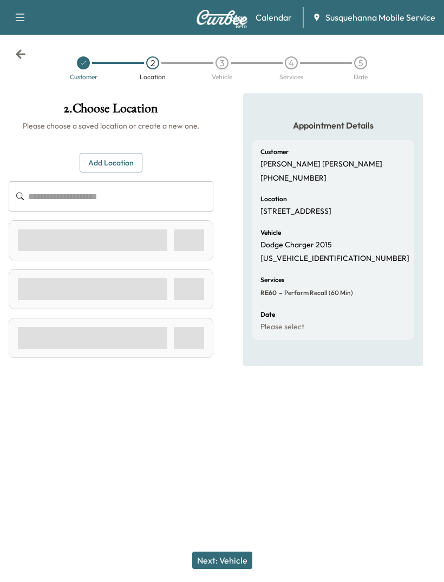
click at [18, 55] on icon at bounding box center [21, 53] width 10 height 9
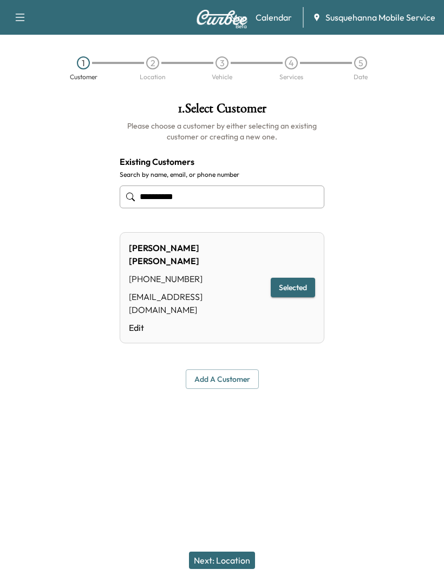
click at [16, 53] on div "1 Customer 2 Location 3 Vehicle 4 Services 5 Date" at bounding box center [222, 68] width 444 height 50
click at [17, 56] on div "1 Customer 2 Location 3 Vehicle 4 Services 5 Date" at bounding box center [222, 68] width 444 height 50
click at [276, 278] on button "Selected" at bounding box center [293, 288] width 44 height 20
click at [18, 20] on icon "button" at bounding box center [20, 17] width 13 height 13
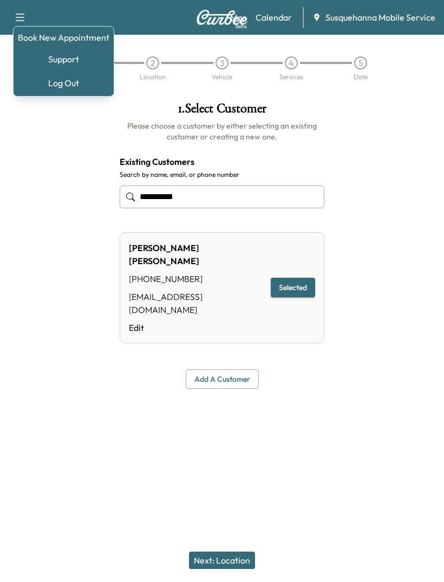
click at [48, 36] on link "Book New Appointment" at bounding box center [64, 37] width 92 height 13
click at [282, 18] on link "Calendar" at bounding box center [274, 17] width 36 height 13
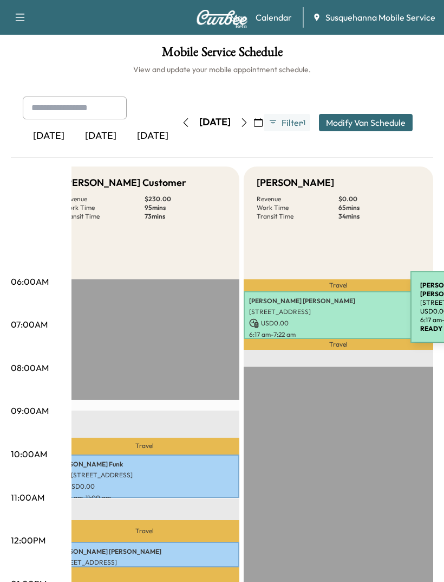
click at [330, 309] on p "[STREET_ADDRESS]" at bounding box center [338, 311] width 179 height 9
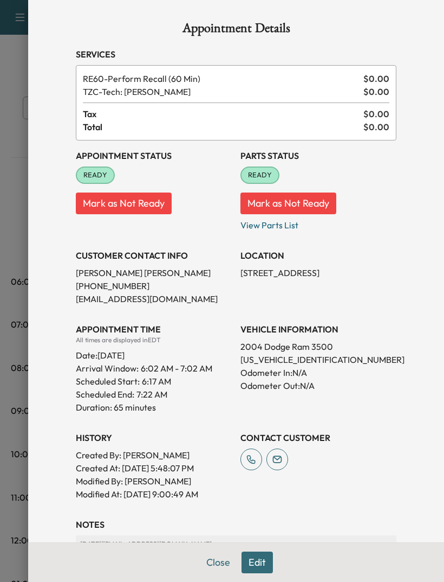
click at [20, 248] on div at bounding box center [222, 291] width 444 height 582
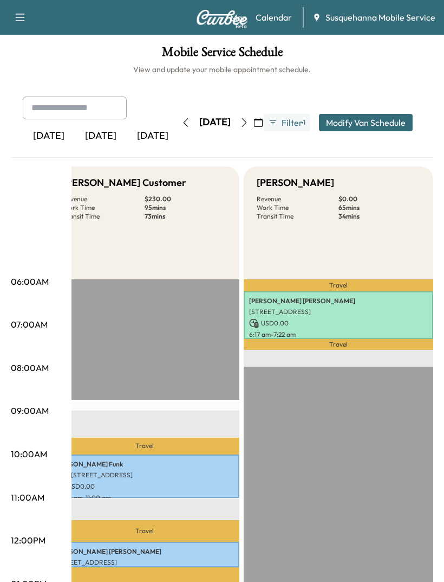
scroll to position [0, 410]
click at [342, 314] on p "[STREET_ADDRESS]" at bounding box center [338, 311] width 179 height 9
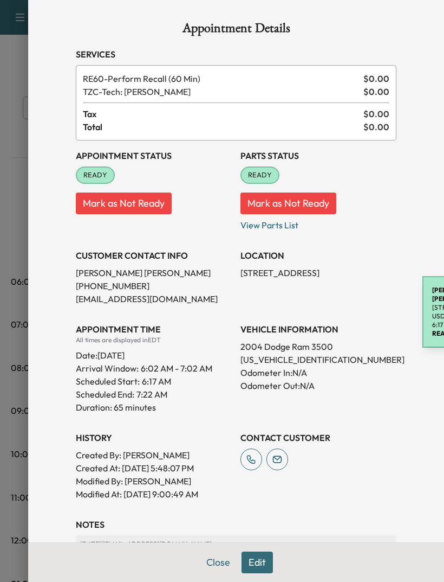
click at [34, 321] on div "Appointment Details Services RE60 - Perform Recall (60 Min) $ 0.00 TZC - Tech: …" at bounding box center [236, 291] width 416 height 582
click at [23, 315] on div at bounding box center [222, 291] width 444 height 582
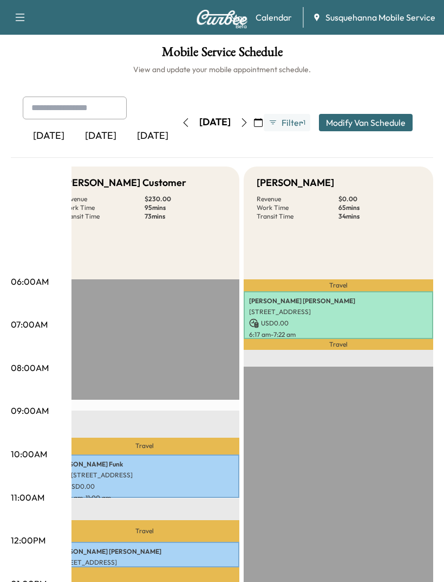
click at [249, 120] on icon "button" at bounding box center [244, 122] width 9 height 9
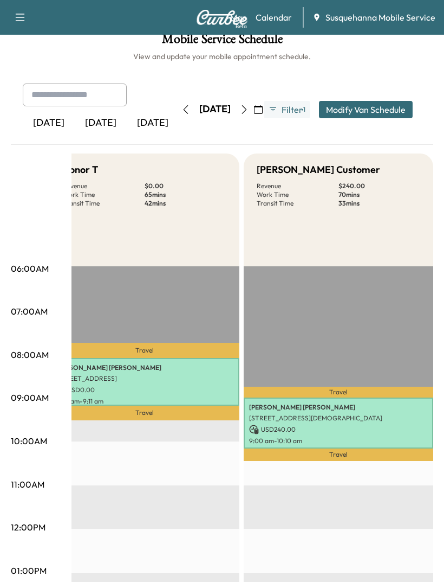
scroll to position [14, 0]
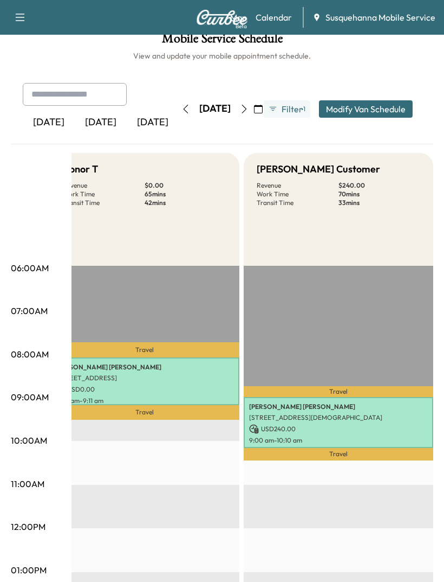
click at [254, 115] on button "button" at bounding box center [244, 108] width 18 height 17
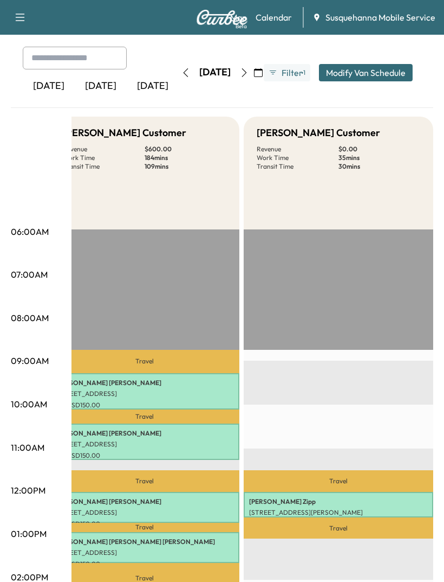
scroll to position [0, 21]
click at [359, 508] on p "[STREET_ADDRESS][PERSON_NAME]" at bounding box center [339, 512] width 179 height 9
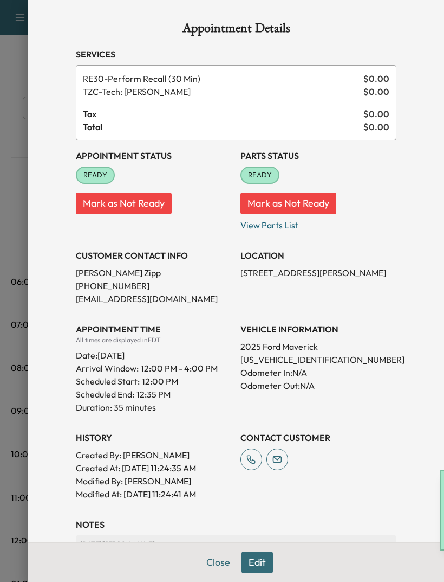
scroll to position [0, 0]
click at [219, 567] on button "Close" at bounding box center [218, 562] width 38 height 22
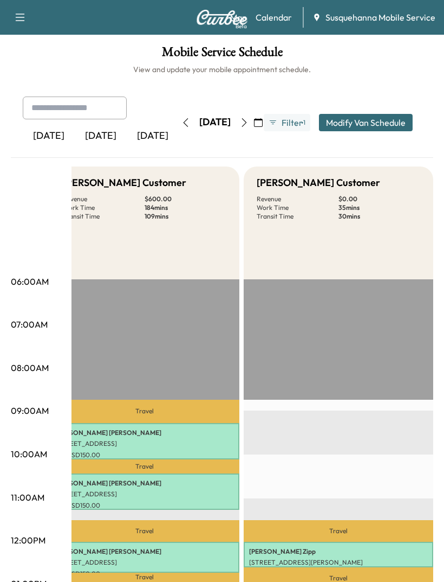
click at [249, 119] on icon "button" at bounding box center [244, 122] width 9 height 9
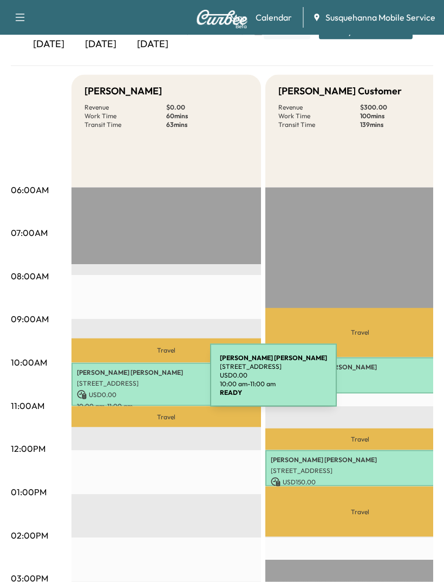
scroll to position [92, 0]
click at [129, 382] on p "[STREET_ADDRESS]" at bounding box center [166, 382] width 179 height 9
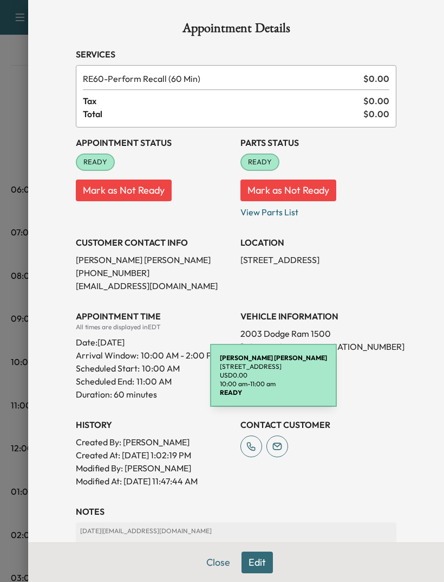
scroll to position [0, 0]
click at [222, 552] on button "Close" at bounding box center [218, 562] width 38 height 22
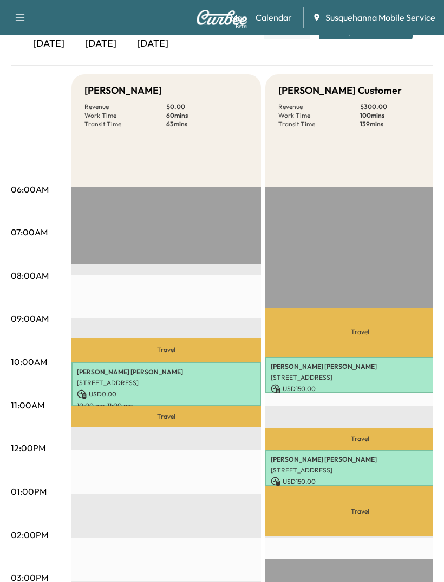
click at [14, 17] on icon "button" at bounding box center [20, 17] width 13 height 13
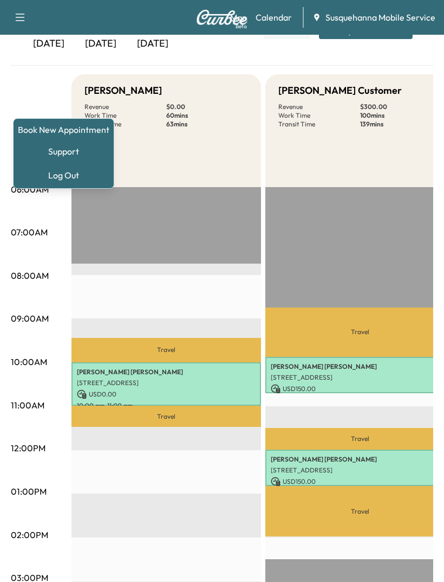
click at [42, 133] on link "Book New Appointment" at bounding box center [64, 129] width 92 height 13
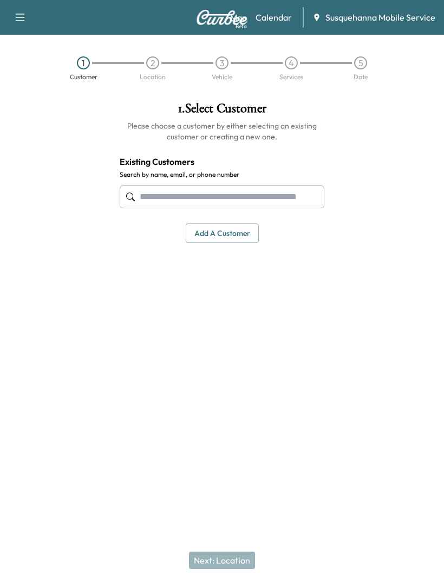
scroll to position [35, 0]
click at [216, 223] on button "Add a customer" at bounding box center [222, 233] width 73 height 20
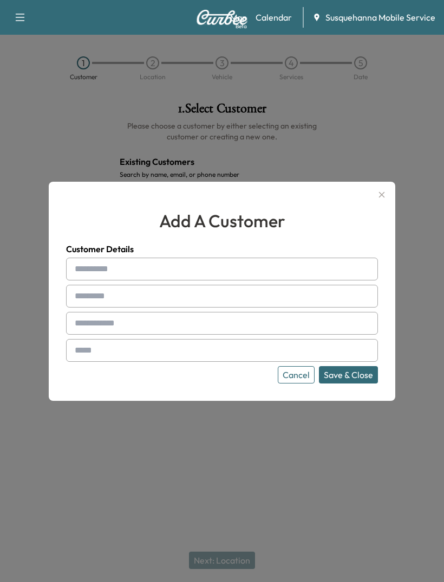
click at [53, 176] on div at bounding box center [222, 291] width 444 height 582
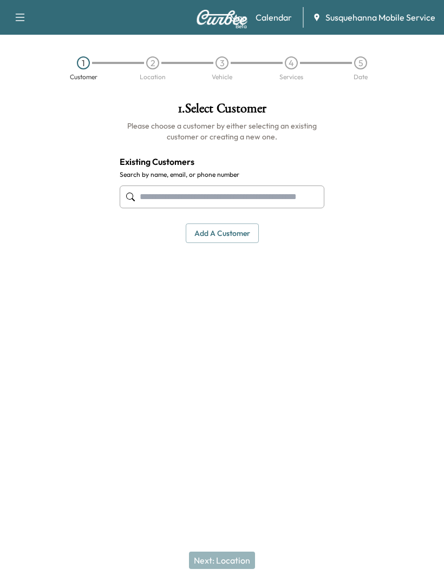
scroll to position [0, 0]
click at [22, 25] on button "button" at bounding box center [20, 17] width 23 height 17
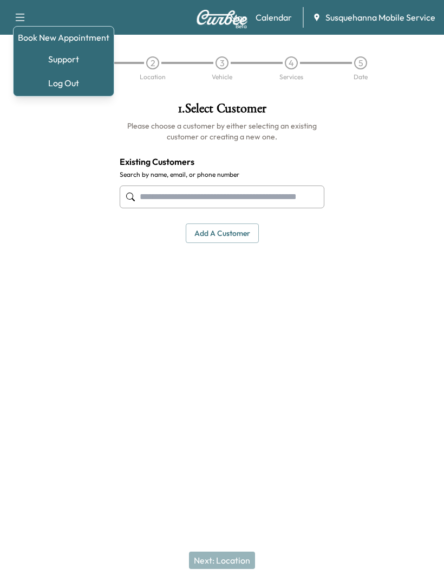
click at [63, 121] on div at bounding box center [55, 217] width 111 height 248
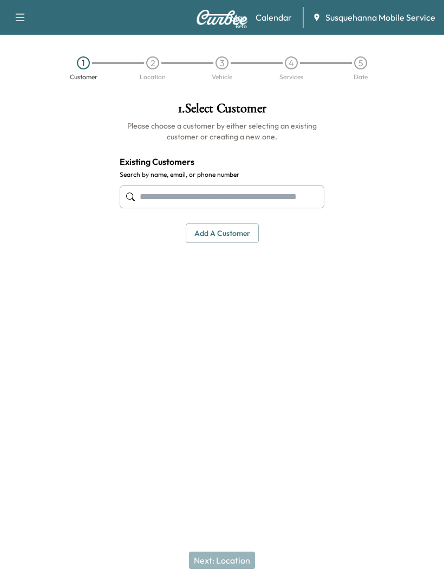
click at [213, 228] on button "Add a customer" at bounding box center [222, 233] width 73 height 20
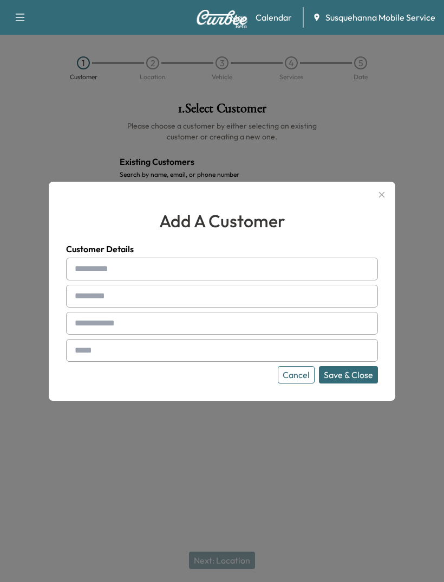
click at [140, 280] on input "text" at bounding box center [222, 268] width 312 height 23
type input "******"
click at [120, 307] on input "text" at bounding box center [222, 296] width 312 height 23
type input "********"
click at [130, 334] on input "text" at bounding box center [222, 323] width 312 height 23
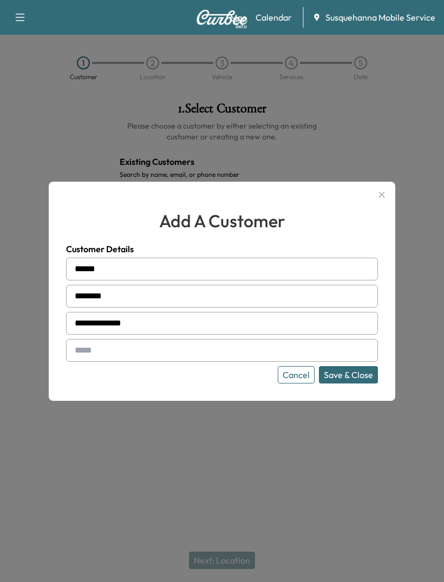
type input "**********"
click at [150, 362] on input "text" at bounding box center [222, 350] width 312 height 23
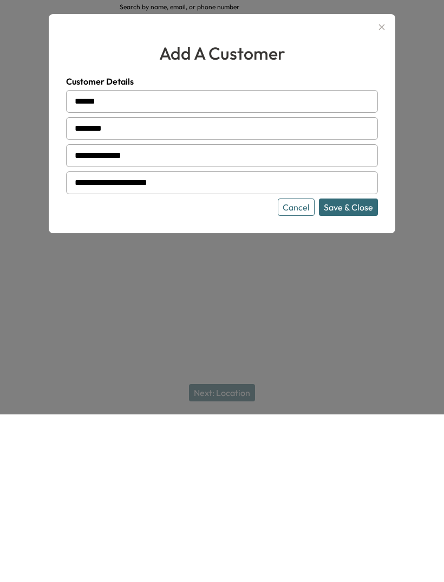
type input "**********"
click at [340, 366] on button "Save & Close" at bounding box center [348, 374] width 59 height 17
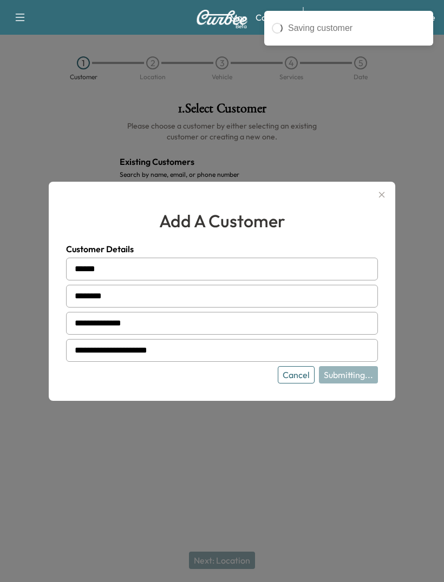
type input "**********"
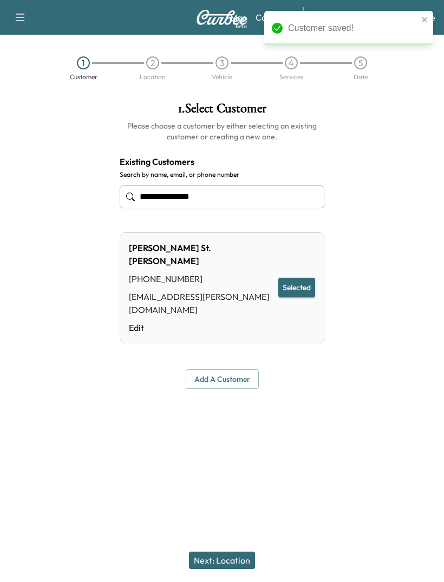
click at [229, 559] on button "Next: Location" at bounding box center [222, 559] width 66 height 17
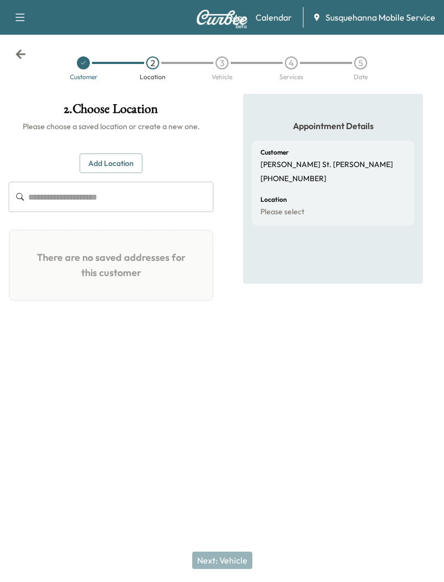
click at [72, 182] on input "text" at bounding box center [120, 197] width 185 height 30
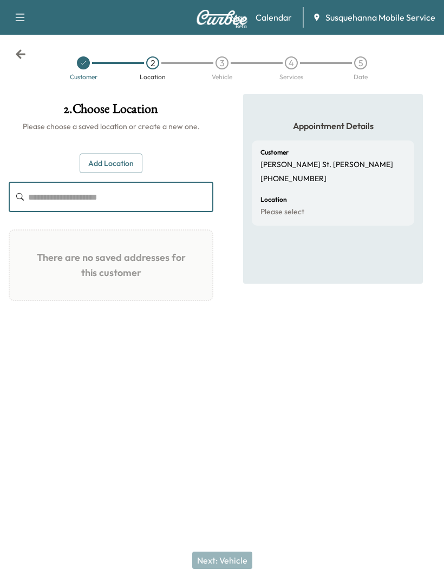
click at [94, 153] on button "Add Location" at bounding box center [111, 163] width 63 height 20
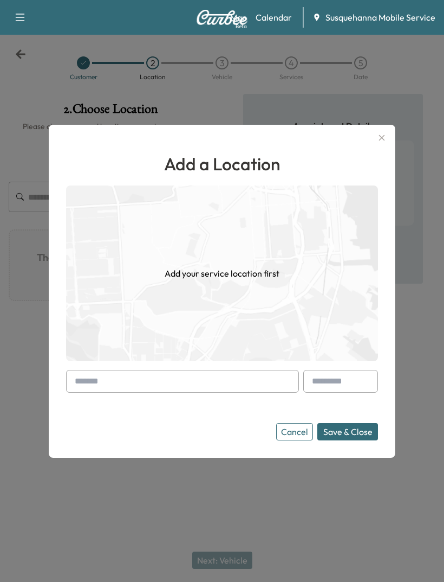
click at [128, 392] on input "text" at bounding box center [182, 381] width 233 height 23
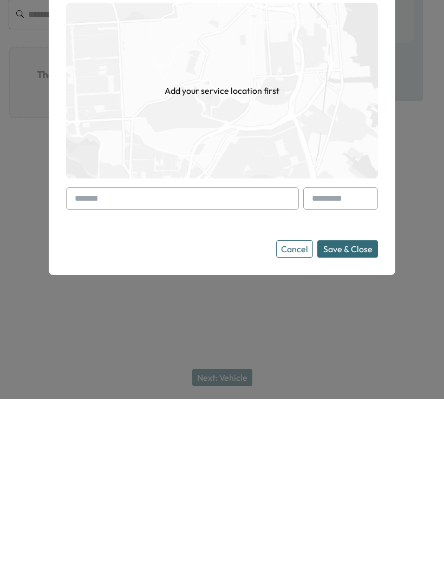
click at [141, 370] on input "text" at bounding box center [182, 381] width 233 height 23
paste input "**********"
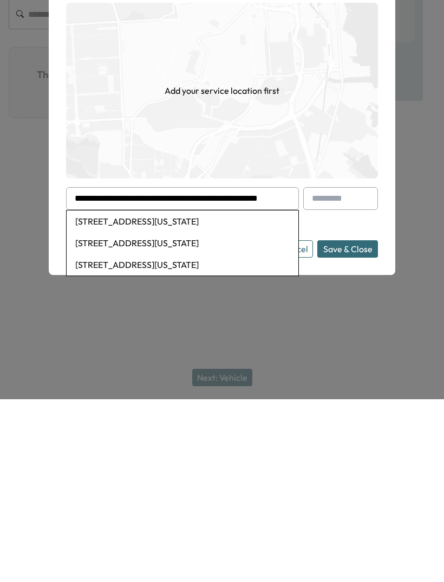
click at [186, 393] on li "[STREET_ADDRESS][US_STATE]" at bounding box center [183, 404] width 232 height 22
type input "**********"
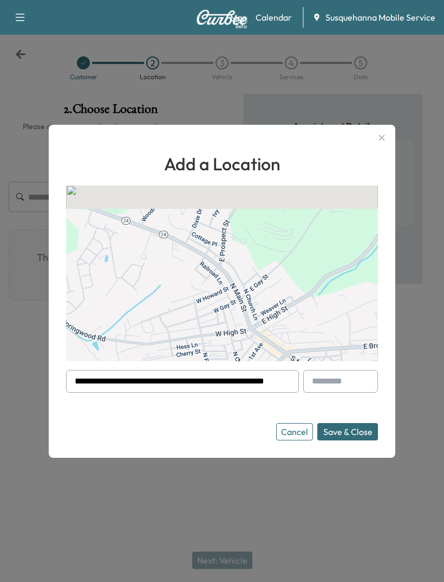
click at [358, 440] on button "Save & Close" at bounding box center [348, 431] width 61 height 17
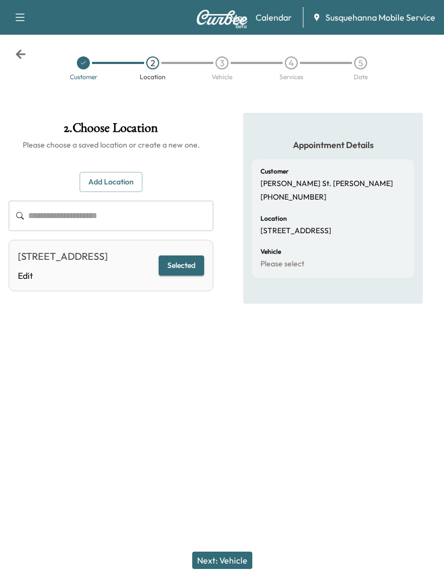
click at [214, 556] on button "Next: Vehicle" at bounding box center [222, 559] width 60 height 17
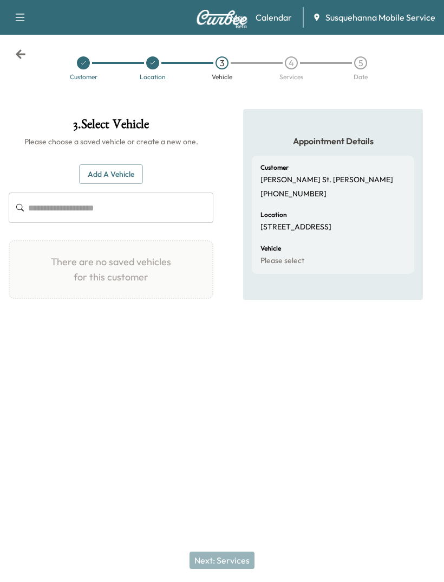
click at [62, 192] on input "text" at bounding box center [120, 207] width 185 height 30
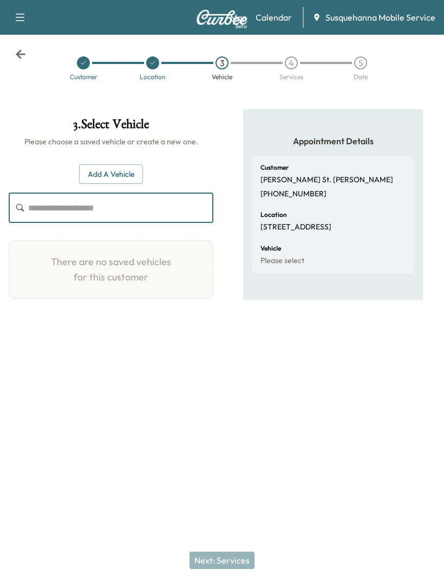
click at [116, 164] on button "Add a Vehicle" at bounding box center [111, 174] width 64 height 20
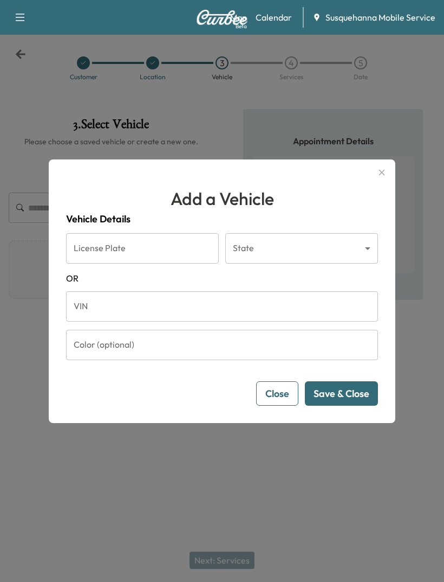
click at [171, 260] on input "License Plate" at bounding box center [142, 248] width 153 height 30
type input "*******"
click at [193, 321] on input "VIN" at bounding box center [222, 306] width 312 height 30
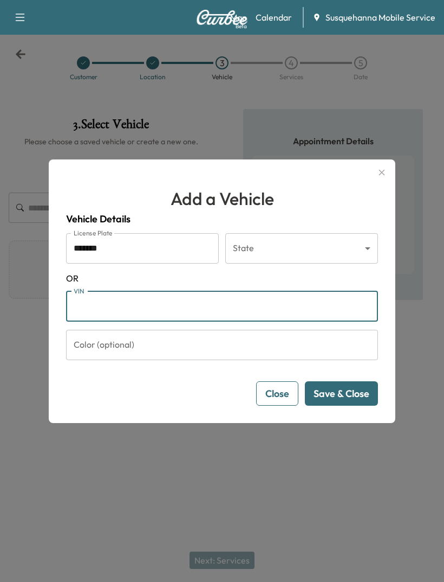
click at [120, 321] on input "VIN" at bounding box center [222, 306] width 312 height 30
paste input "**********"
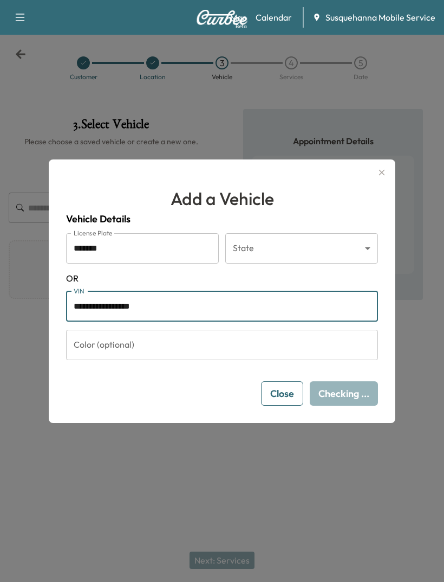
type input "**********"
click at [106, 358] on div "Color (optional) Color (optional)" at bounding box center [222, 345] width 312 height 30
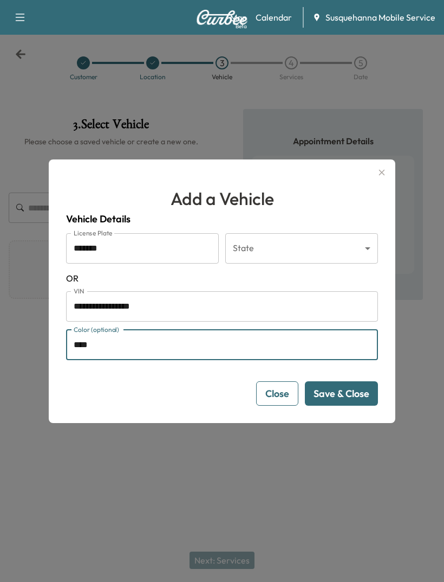
type input "****"
click at [257, 272] on body "**********" at bounding box center [222, 291] width 444 height 582
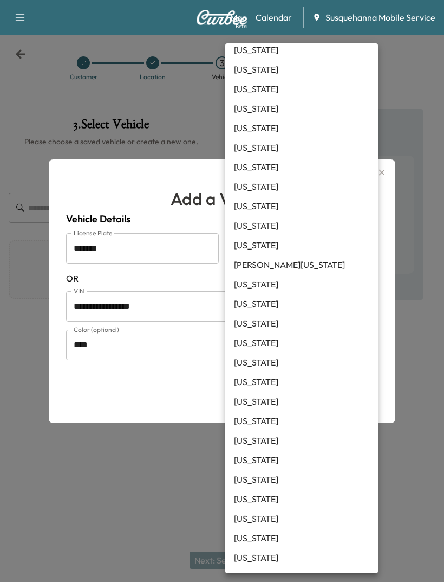
scroll to position [446, 0]
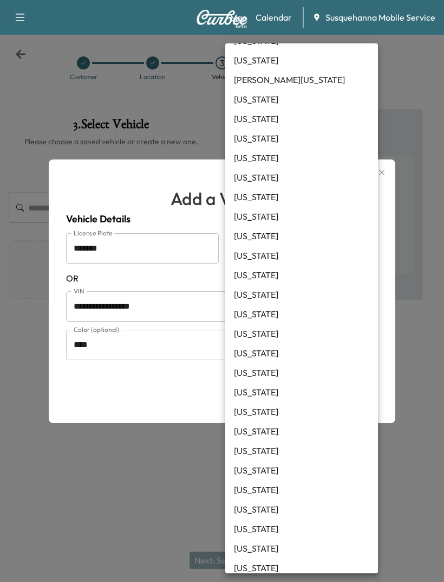
click at [249, 489] on li "[US_STATE]" at bounding box center [301, 490] width 153 height 20
type input "**"
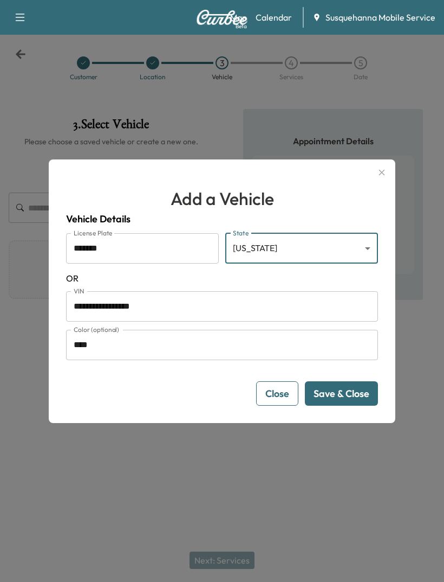
click at [347, 404] on button "Save & Close" at bounding box center [341, 393] width 73 height 24
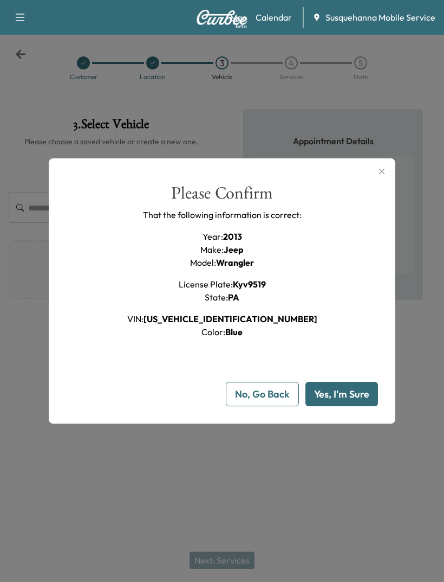
click at [338, 406] on button "Yes, I'm Sure" at bounding box center [342, 394] width 73 height 24
type input "**"
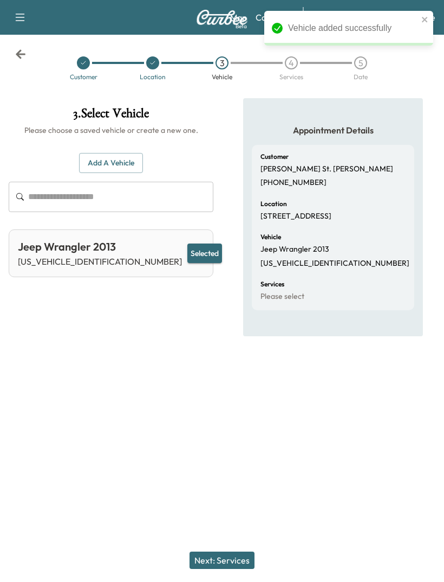
click at [236, 557] on button "Next: Services" at bounding box center [222, 559] width 65 height 17
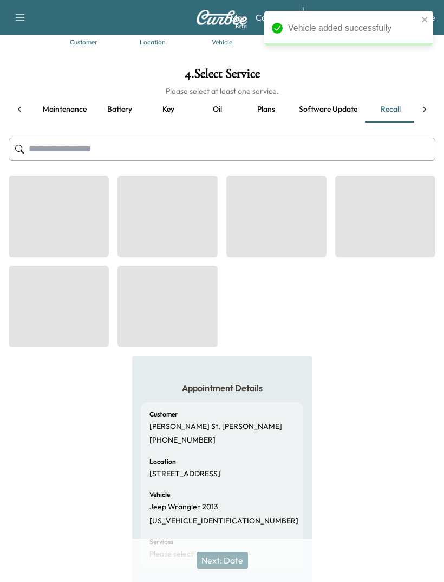
scroll to position [0, 94]
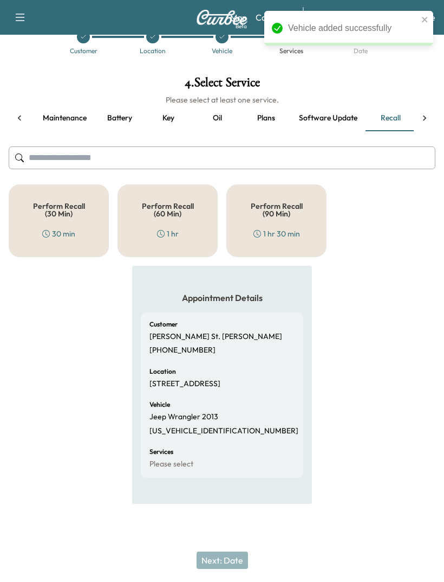
click at [178, 208] on div "Perform Recall (60 Min) 1 hr" at bounding box center [168, 220] width 100 height 73
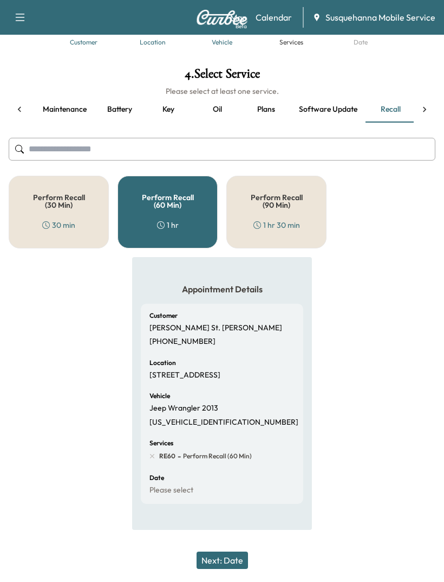
click at [224, 559] on button "Next: Date" at bounding box center [222, 559] width 51 height 17
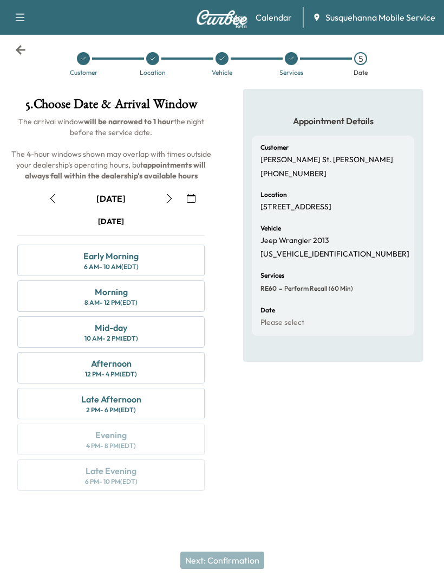
click at [160, 190] on button "button" at bounding box center [169, 198] width 18 height 17
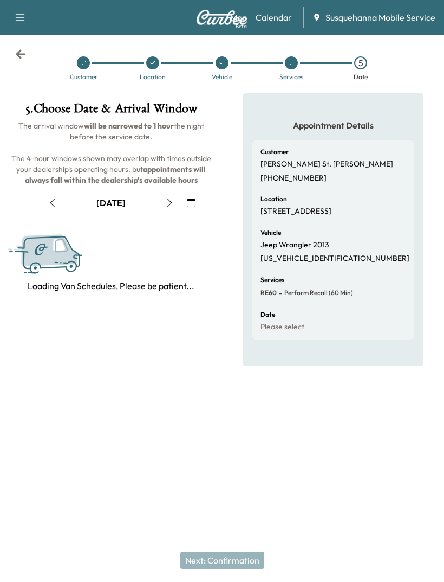
click at [59, 194] on button "button" at bounding box center [52, 202] width 18 height 17
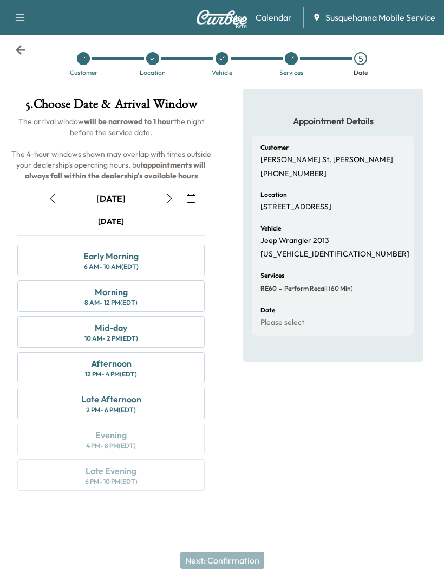
click at [164, 181] on div "October [DATE] S M T W T F S 28 29 30 1 2 3 4 5 6 7 8 9 10 11 12 13 14 15 16 17…" at bounding box center [111, 338] width 205 height 314
click at [162, 190] on button "button" at bounding box center [169, 198] width 18 height 17
click at [165, 190] on button "button" at bounding box center [169, 198] width 18 height 17
click at [50, 316] on div "Mid-day 10 AM - 2 PM (EDT)" at bounding box center [111, 331] width 188 height 31
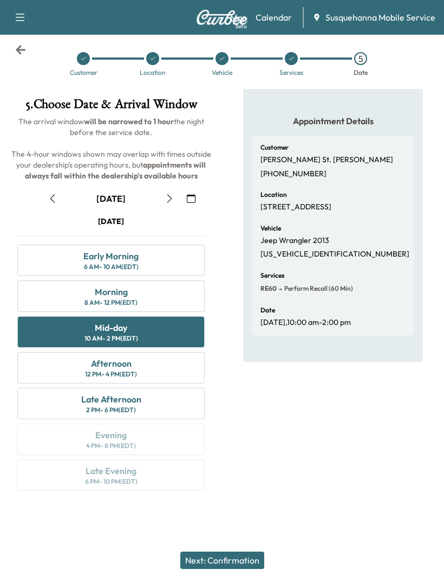
click at [192, 558] on button "Next: Confirmation" at bounding box center [223, 559] width 84 height 17
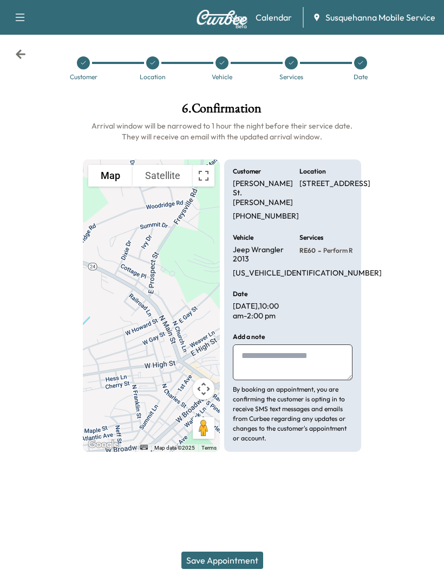
click at [319, 344] on textarea at bounding box center [293, 362] width 120 height 36
click at [398, 327] on div at bounding box center [407, 276] width 74 height 367
click at [241, 563] on button "Save Appointment" at bounding box center [223, 559] width 82 height 17
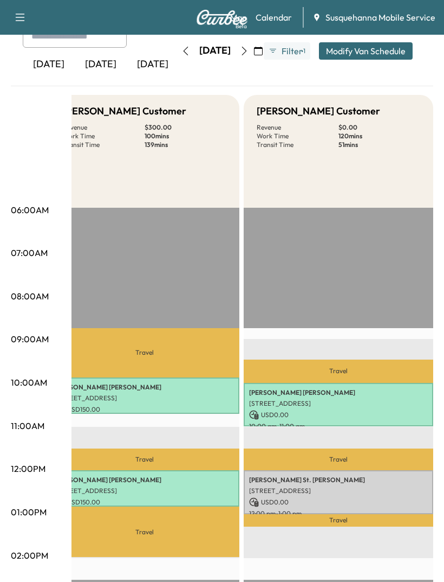
scroll to position [71, 0]
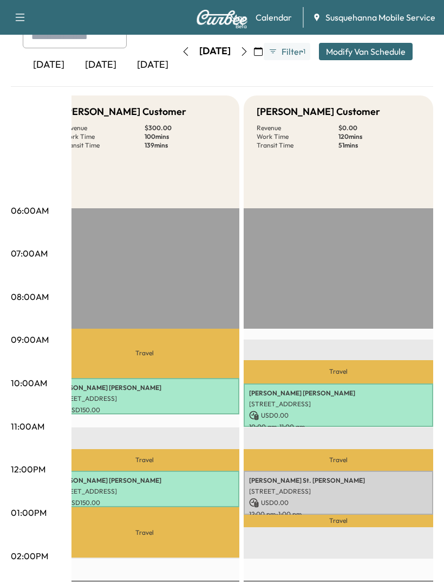
click at [363, 494] on p "[STREET_ADDRESS]" at bounding box center [338, 491] width 179 height 9
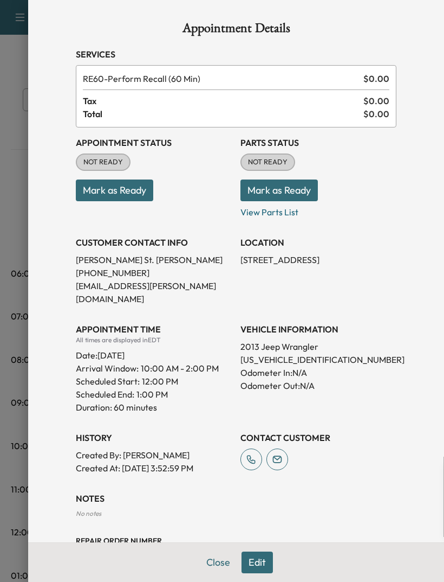
scroll to position [0, 0]
click at [221, 559] on button "Close" at bounding box center [218, 562] width 38 height 22
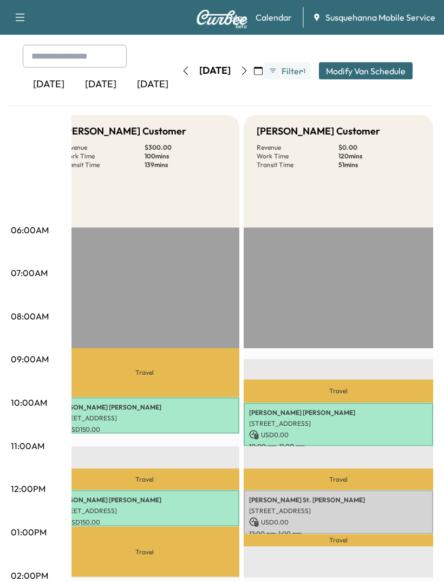
scroll to position [52, 0]
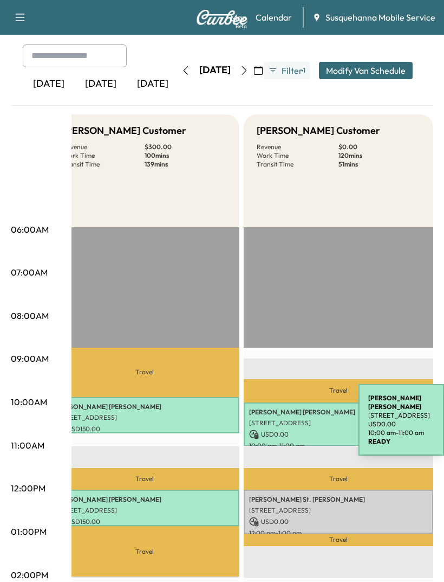
click at [278, 422] on p "[STREET_ADDRESS]" at bounding box center [338, 422] width 179 height 9
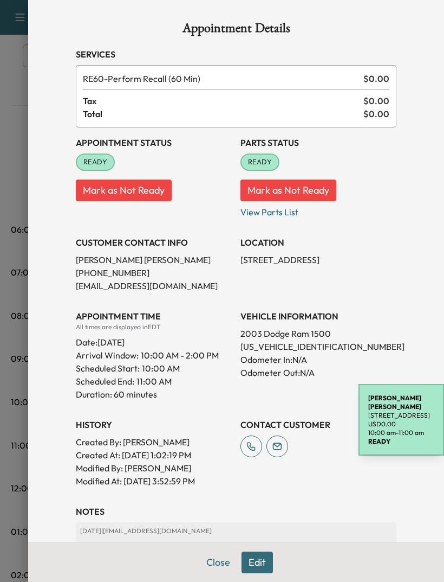
scroll to position [0, 0]
click at [209, 564] on button "Close" at bounding box center [218, 562] width 38 height 22
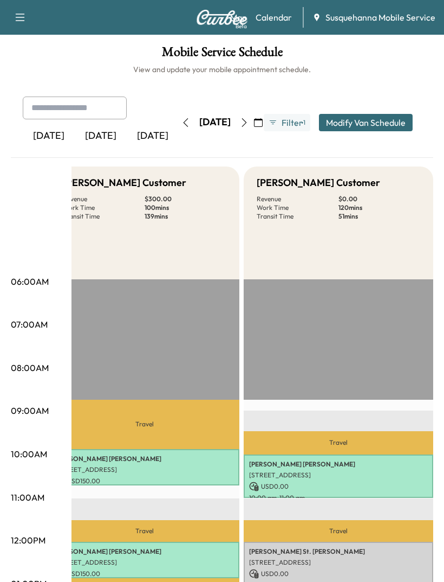
click at [306, 563] on p "[STREET_ADDRESS]" at bounding box center [338, 562] width 179 height 9
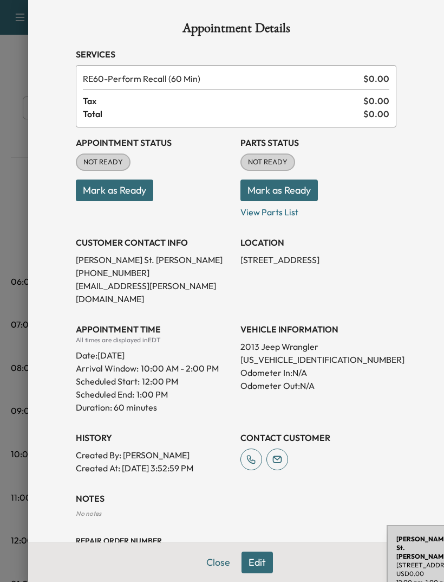
click at [218, 565] on button "Close" at bounding box center [218, 562] width 38 height 22
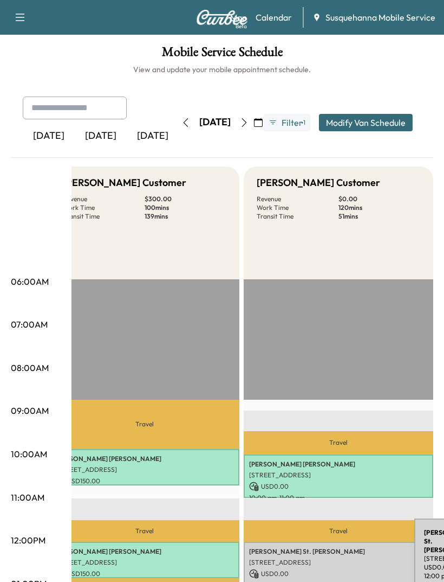
click at [333, 556] on div "[PERSON_NAME]. [PERSON_NAME] [STREET_ADDRESS] USD 0.00 12:00 pm - 1:00 pm" at bounding box center [339, 564] width 190 height 44
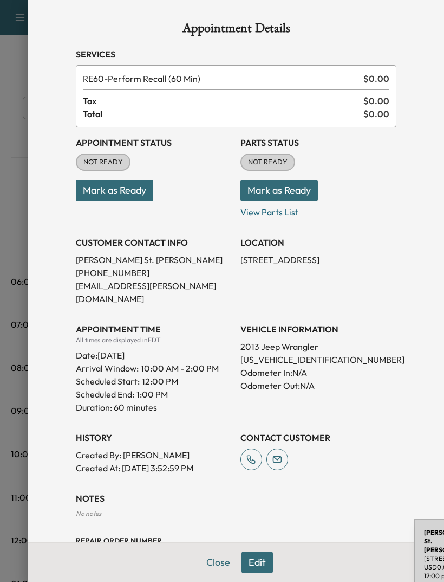
click at [18, 14] on div at bounding box center [222, 291] width 444 height 582
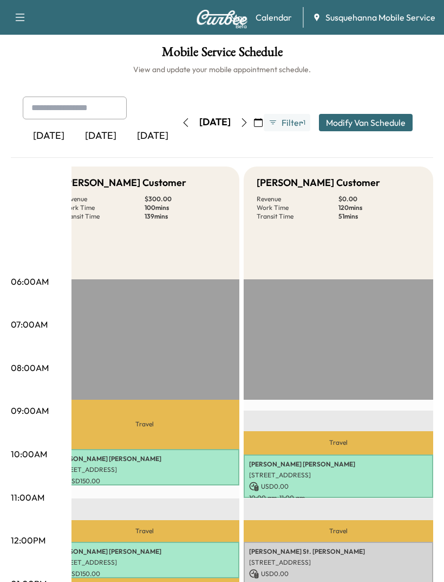
click at [301, 564] on p "[STREET_ADDRESS]" at bounding box center [338, 562] width 179 height 9
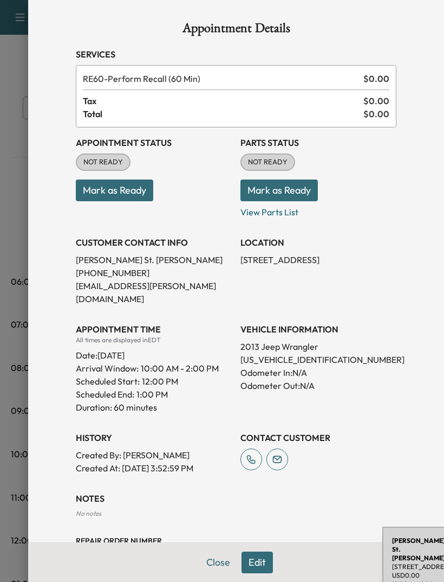
click at [223, 571] on button "Close" at bounding box center [218, 562] width 38 height 22
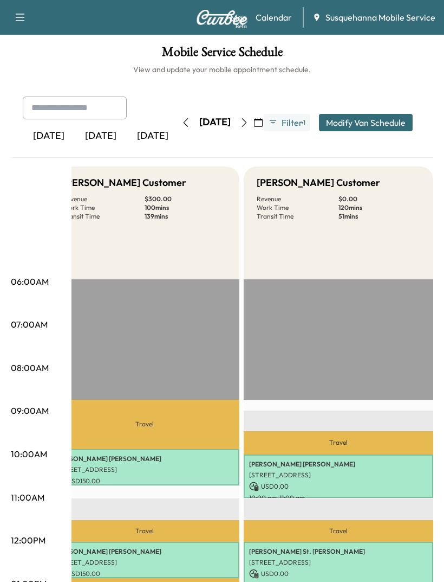
click at [31, 12] on button "button" at bounding box center [20, 17] width 23 height 17
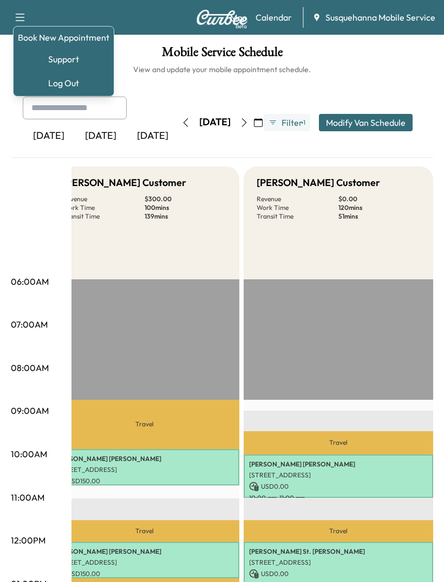
click at [18, 11] on icon "button" at bounding box center [20, 17] width 13 height 13
click at [25, 18] on icon "button" at bounding box center [20, 17] width 13 height 13
click at [25, 13] on icon "button" at bounding box center [20, 17] width 13 height 13
click at [46, 33] on link "Book New Appointment" at bounding box center [64, 37] width 92 height 13
